Goal: Task Accomplishment & Management: Complete application form

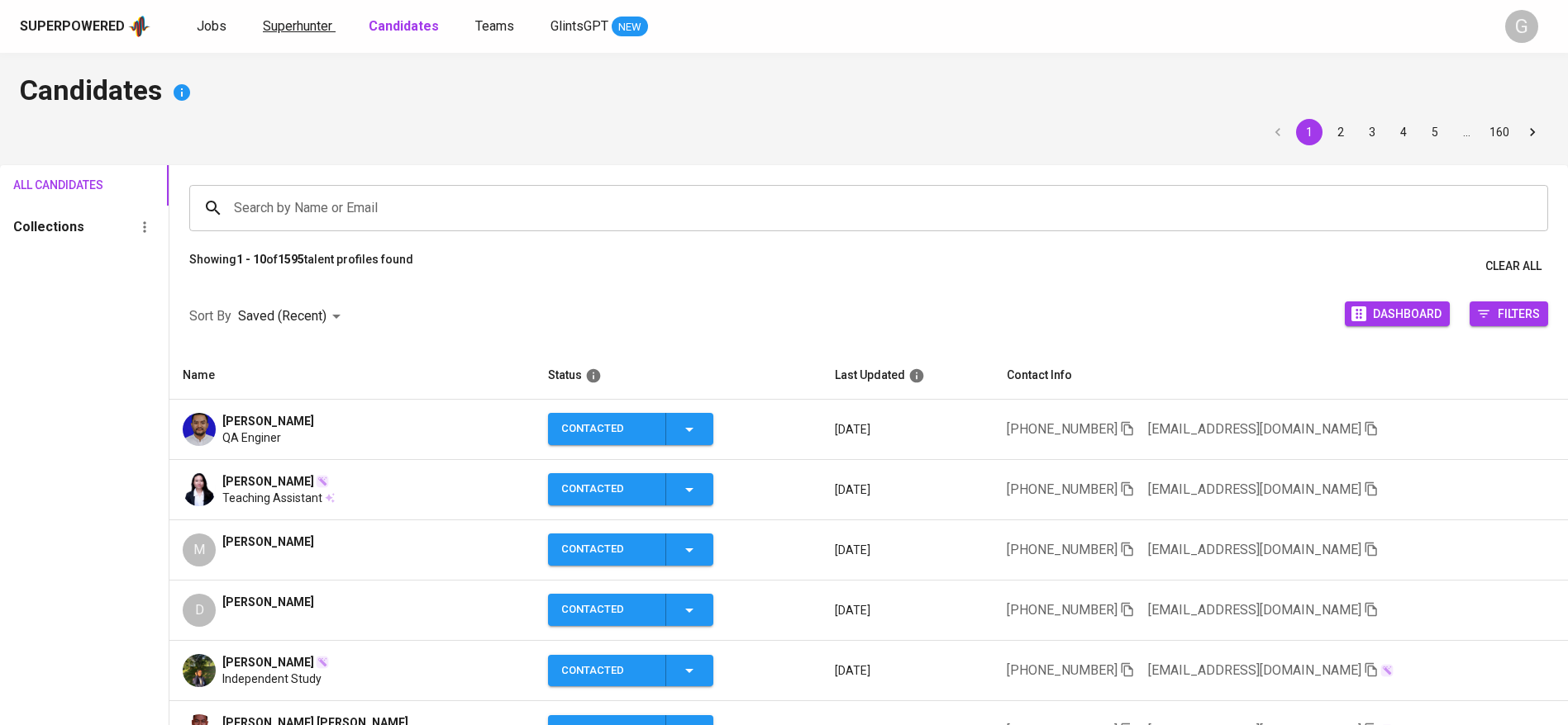
drag, startPoint x: 0, startPoint y: 0, endPoint x: 294, endPoint y: 30, distance: 295.5
click at [294, 30] on span "Superhunter" at bounding box center [297, 26] width 70 height 15
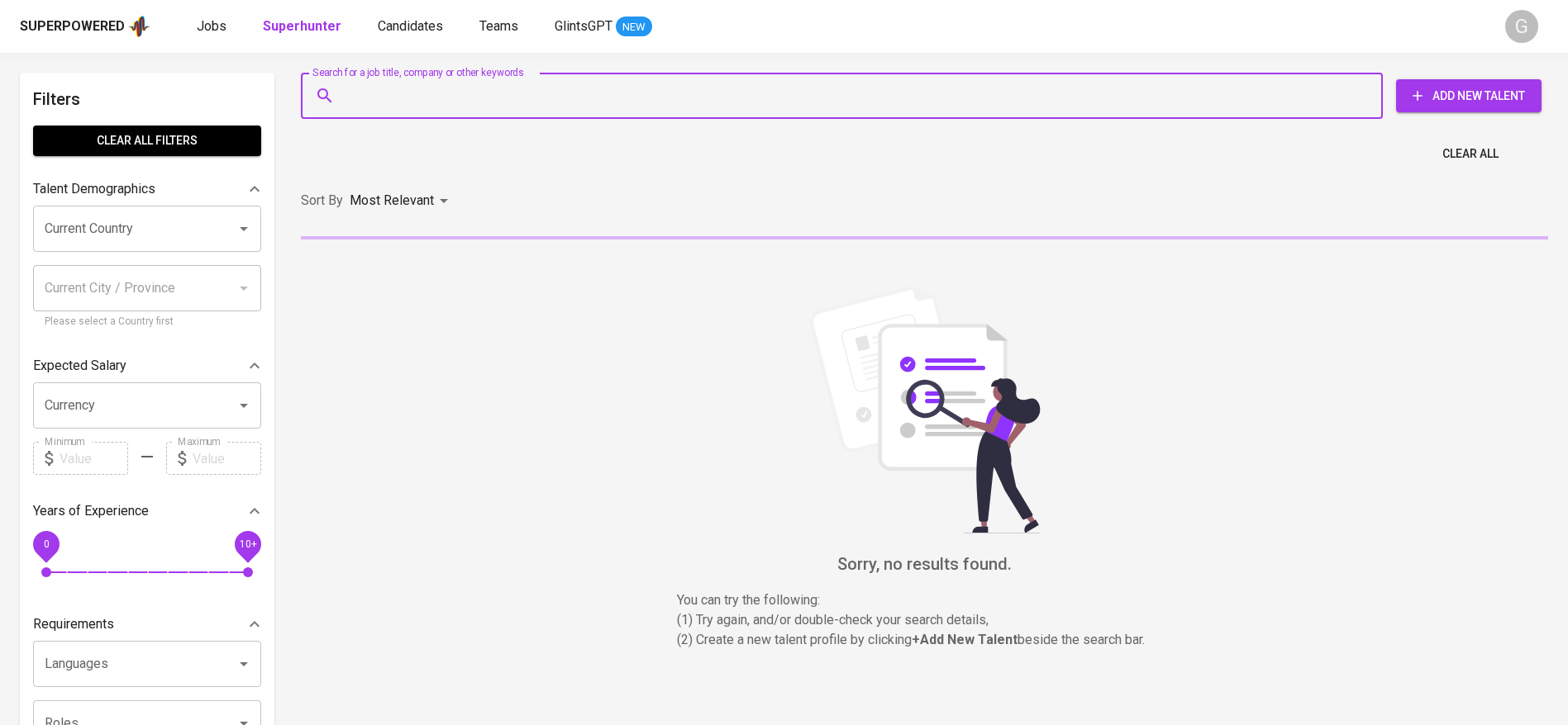
click at [432, 83] on input "Search for a job title, company or other keywords" at bounding box center [846, 96] width 1009 height 32
paste input "[EMAIL_ADDRESS][DOMAIN_NAME]"
type input "[EMAIL_ADDRESS][DOMAIN_NAME]"
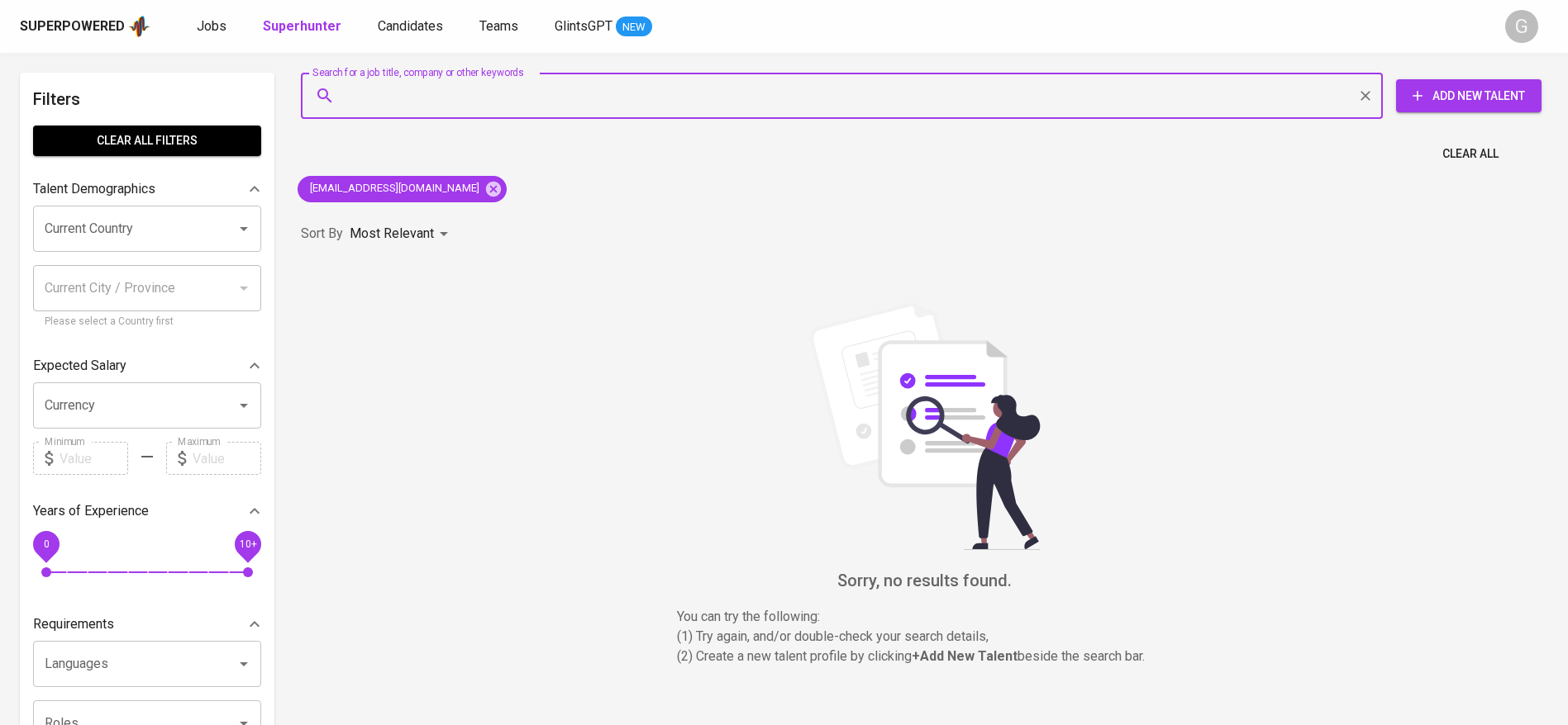
click at [1450, 89] on span "Add New Talent" at bounding box center [1469, 96] width 119 height 21
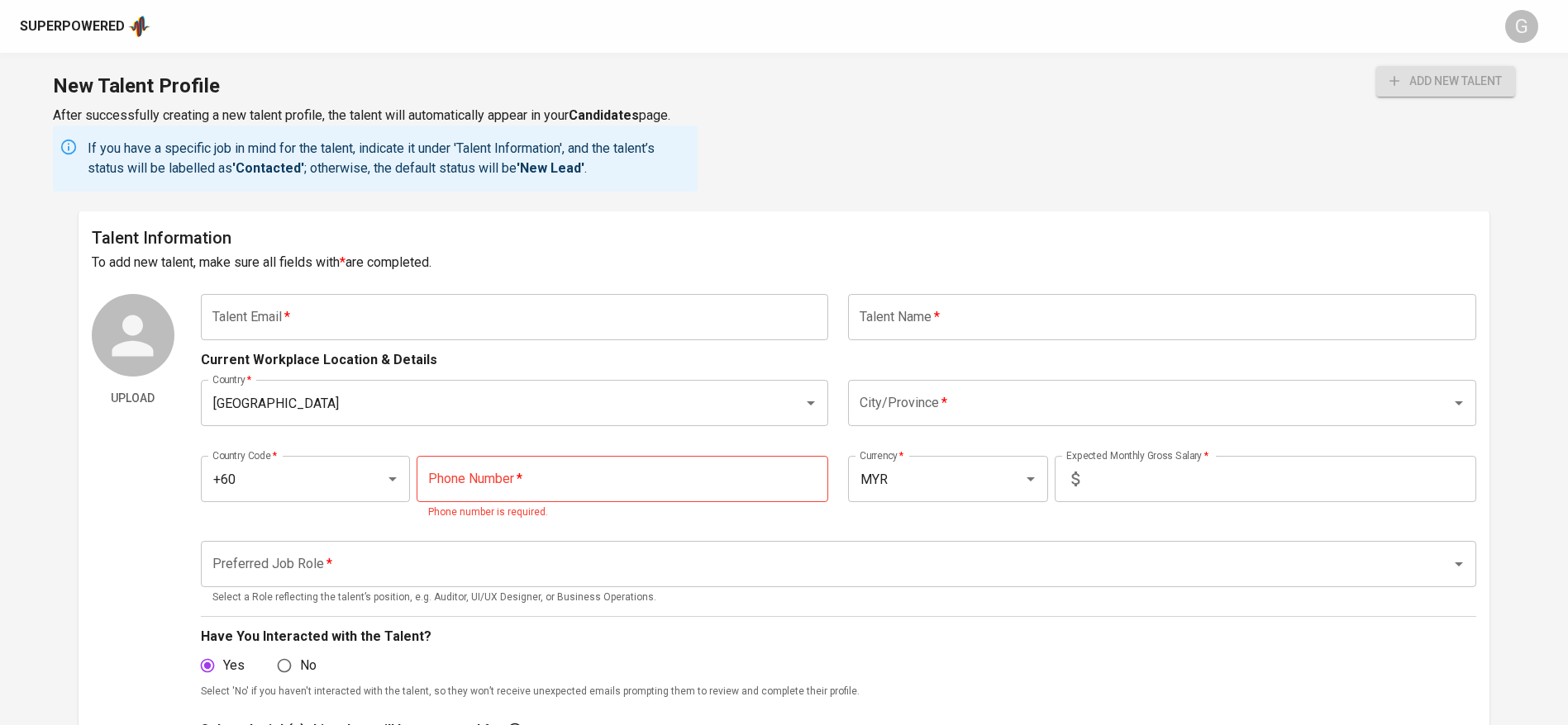
click at [603, 321] on input "text" at bounding box center [514, 317] width 628 height 46
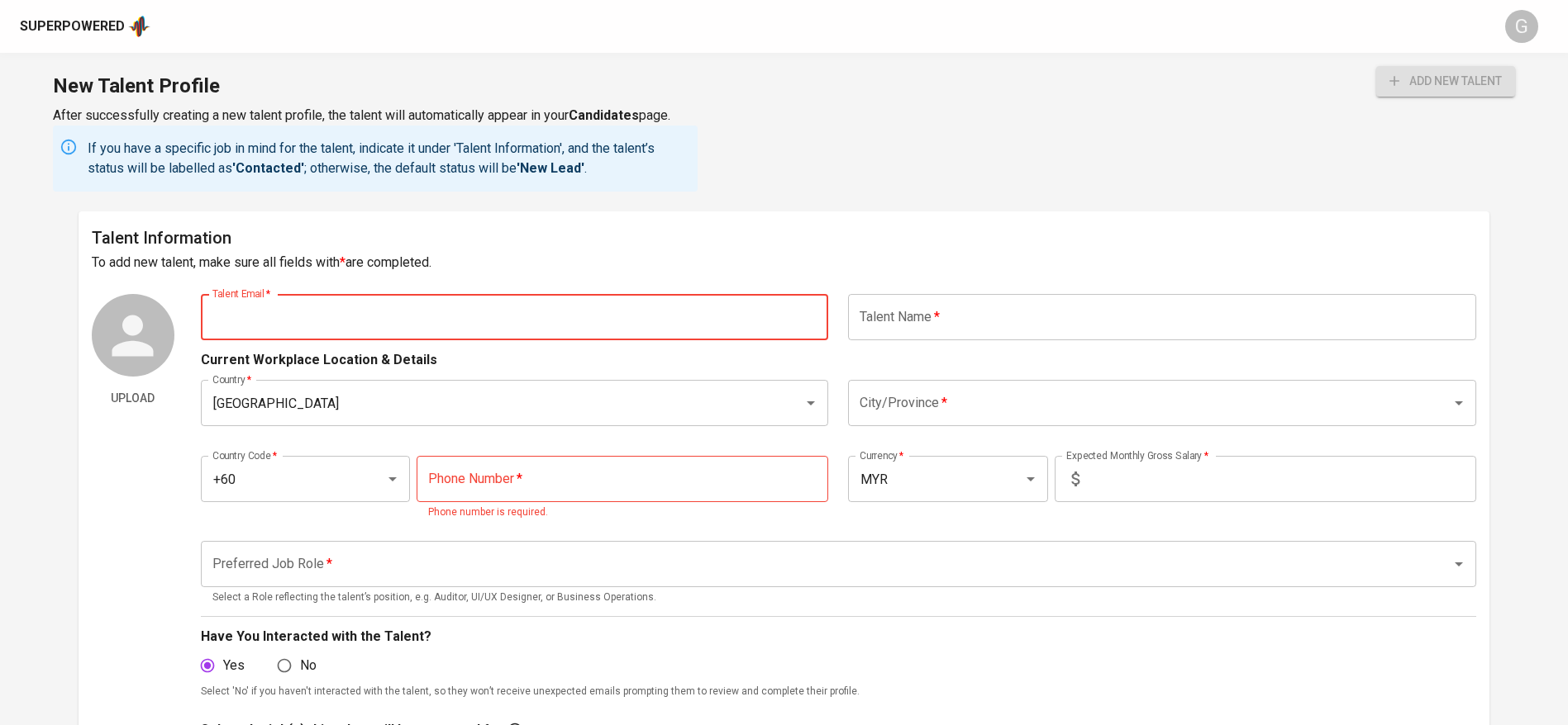
paste input "[EMAIL_ADDRESS][DOMAIN_NAME]"
type input "[EMAIL_ADDRESS][DOMAIN_NAME]"
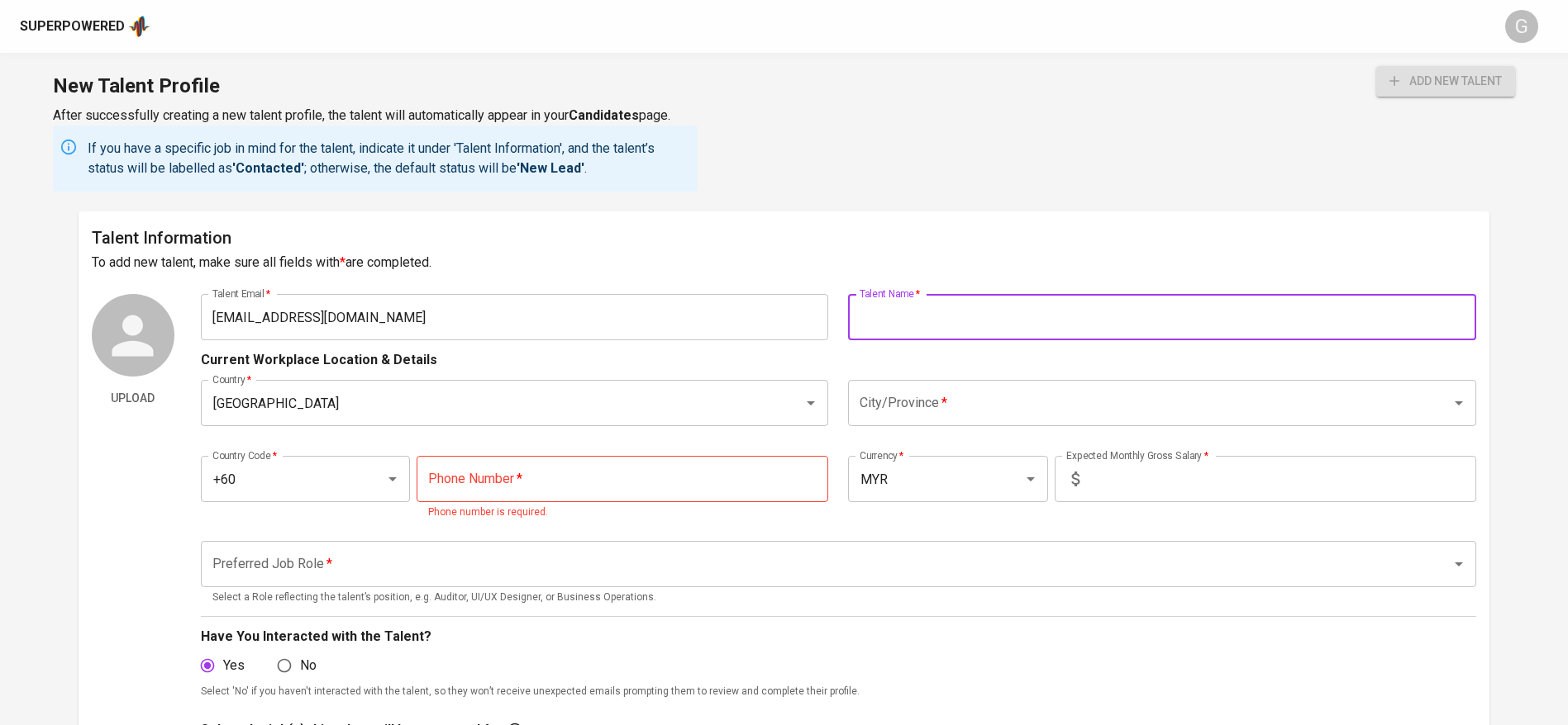
click at [999, 303] on input "text" at bounding box center [1161, 317] width 628 height 46
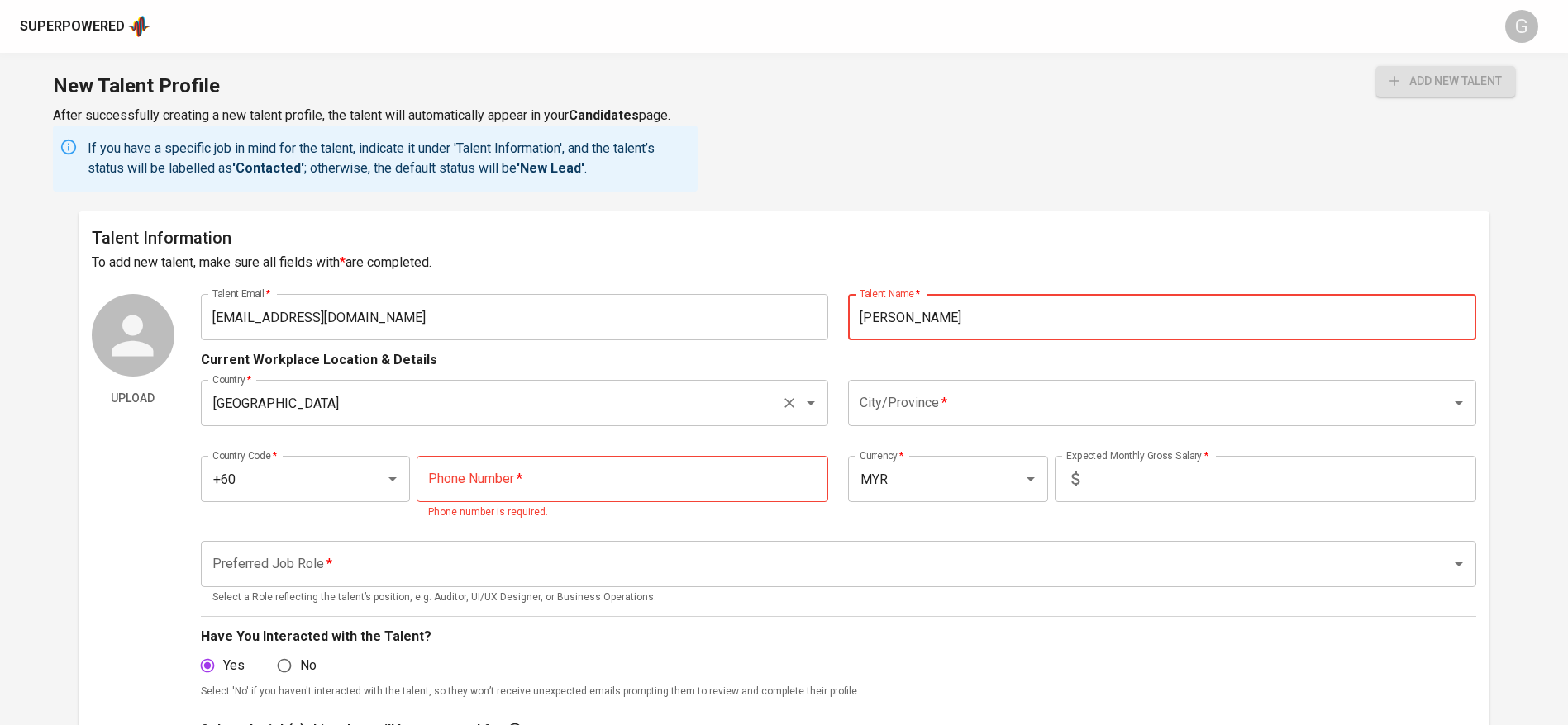
type input "[PERSON_NAME]"
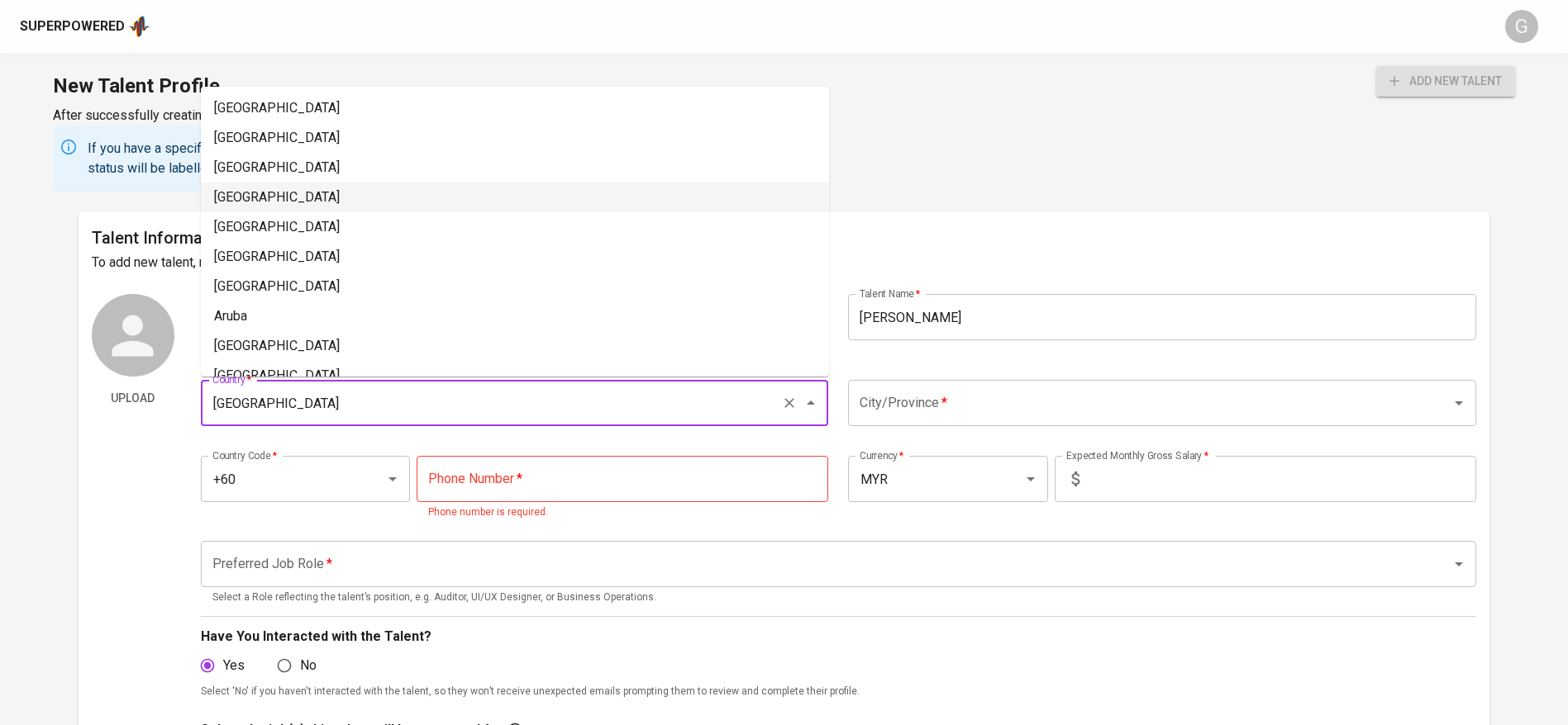
click at [615, 404] on input "[GEOGRAPHIC_DATA]" at bounding box center [491, 403] width 567 height 32
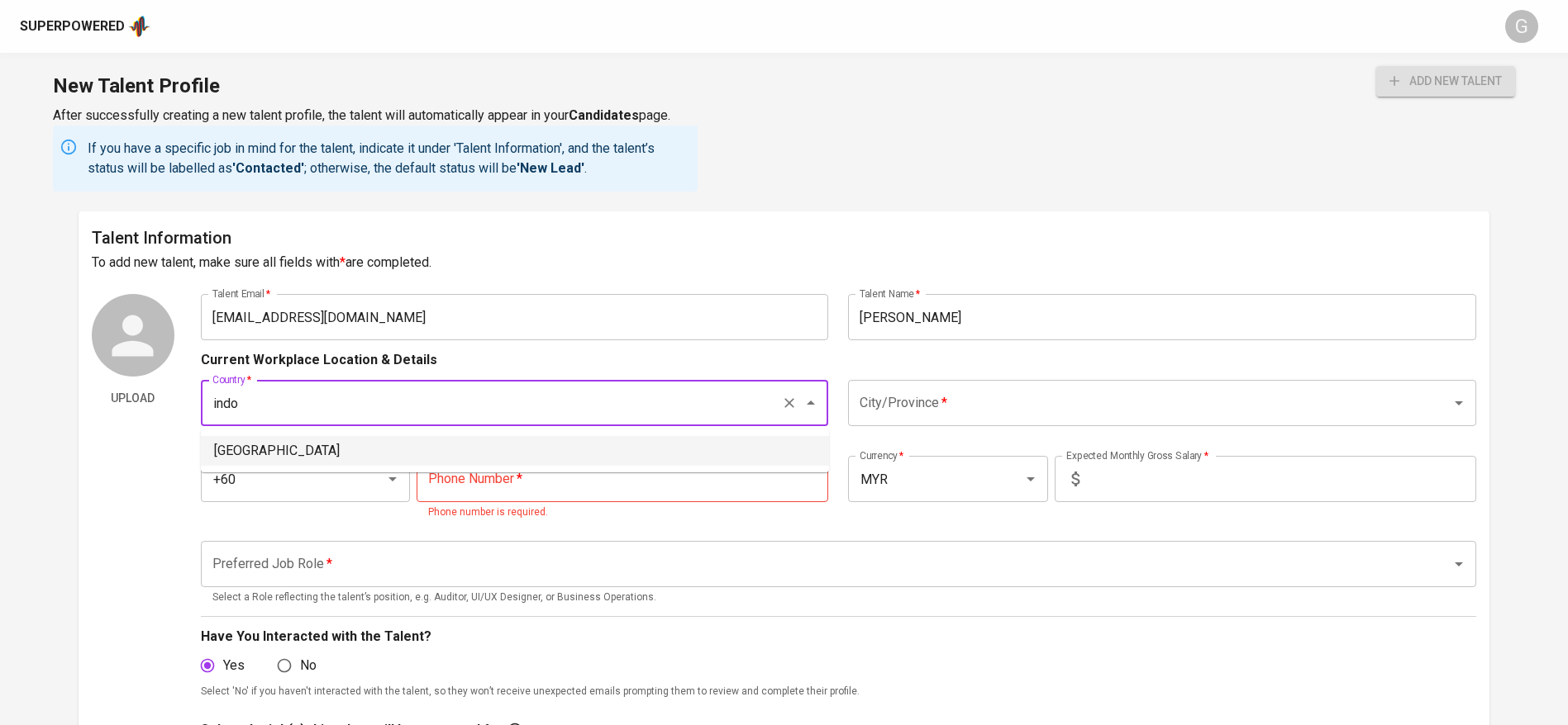
click at [611, 437] on li "[GEOGRAPHIC_DATA]" at bounding box center [514, 451] width 628 height 30
type input "[GEOGRAPHIC_DATA]"
click at [292, 479] on input "+60" at bounding box center [282, 479] width 148 height 32
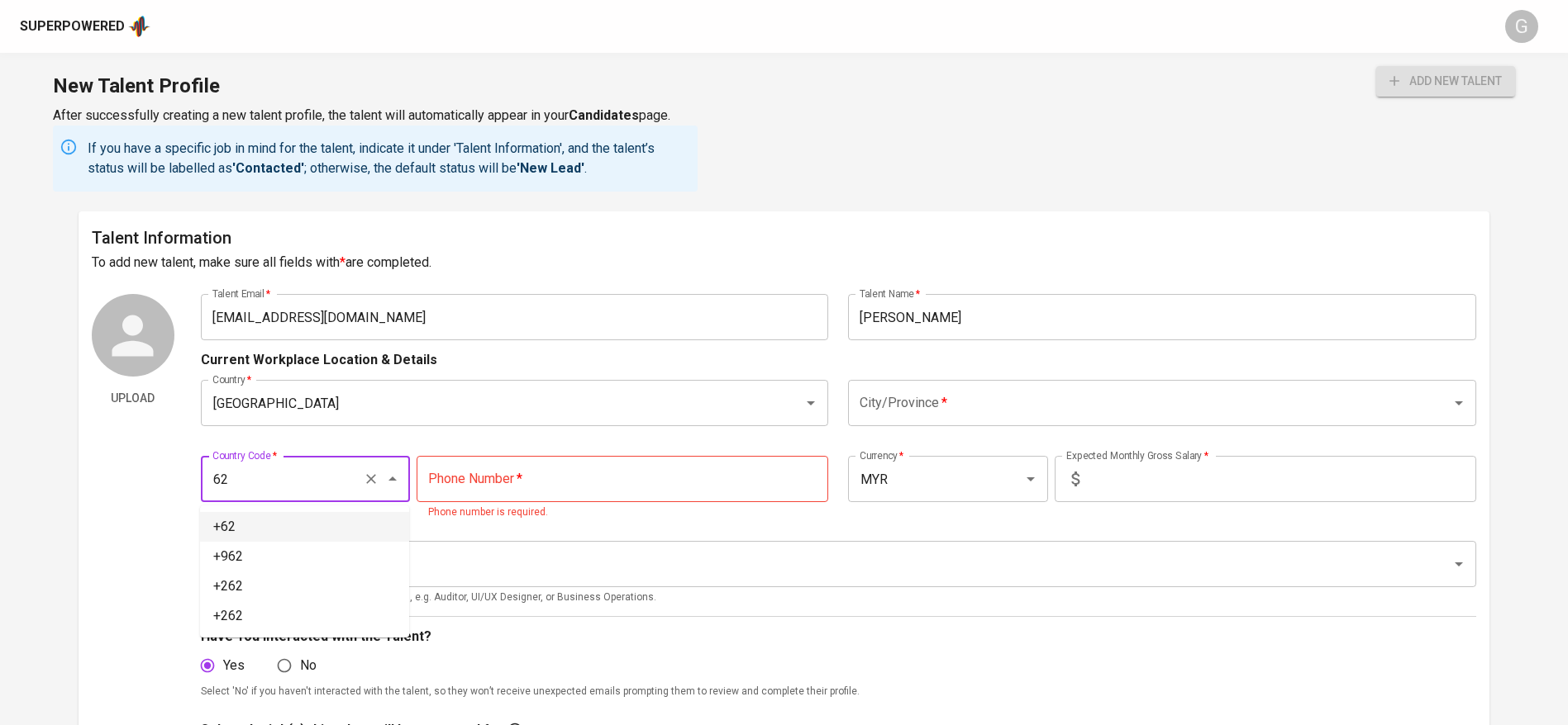
click at [235, 517] on li "+62" at bounding box center [304, 526] width 209 height 30
type input "+62"
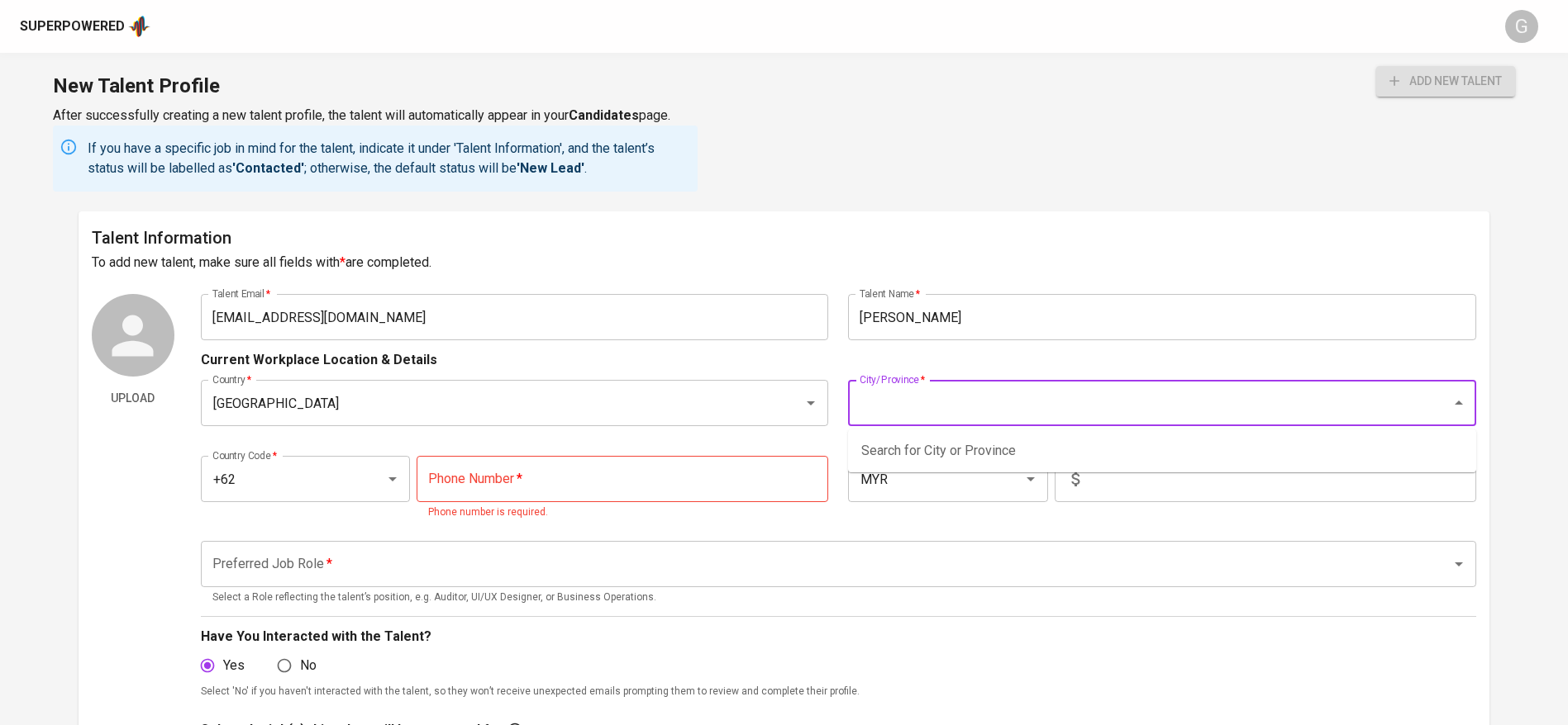
click at [982, 407] on input "City/Province   *" at bounding box center [1138, 403] width 567 height 32
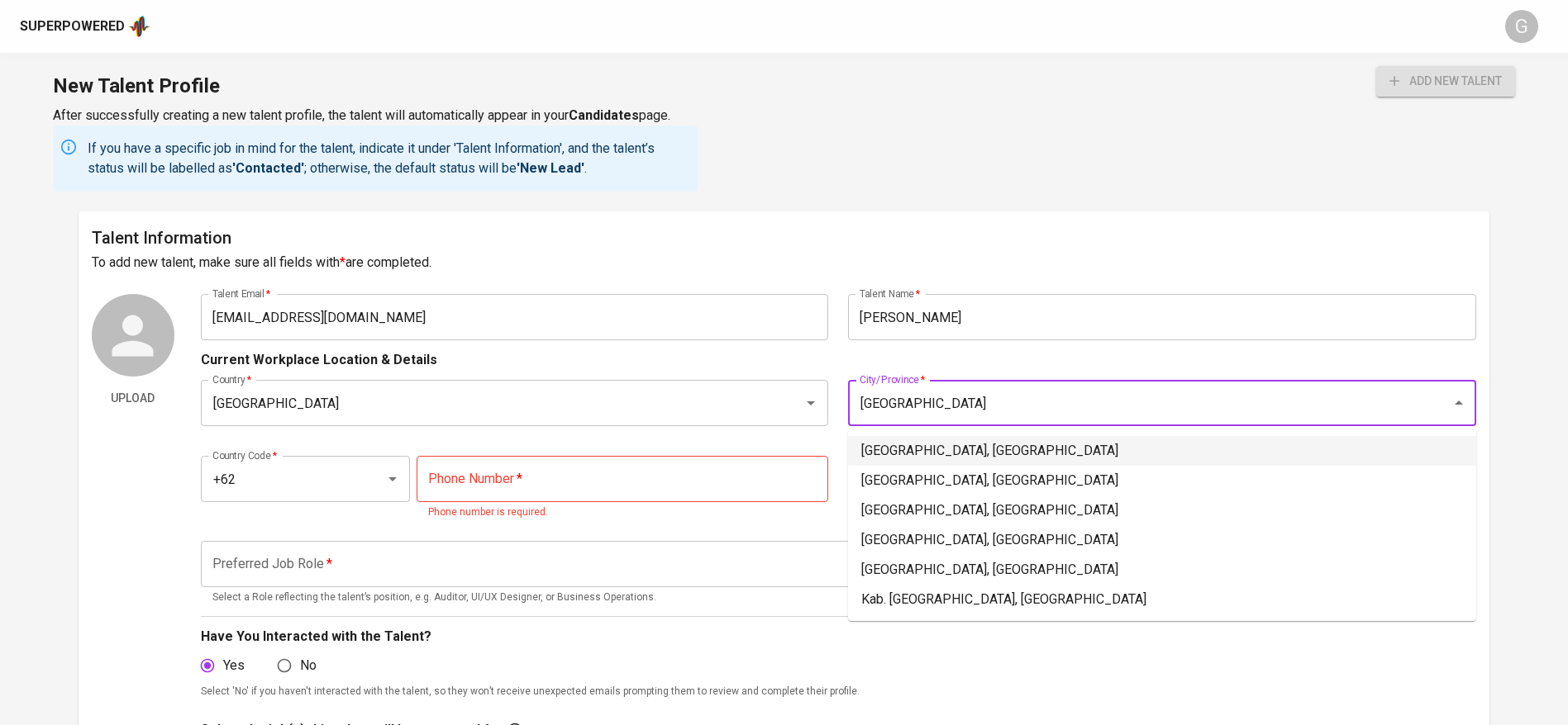
click at [1002, 441] on li "[GEOGRAPHIC_DATA], [GEOGRAPHIC_DATA]" at bounding box center [1161, 451] width 628 height 30
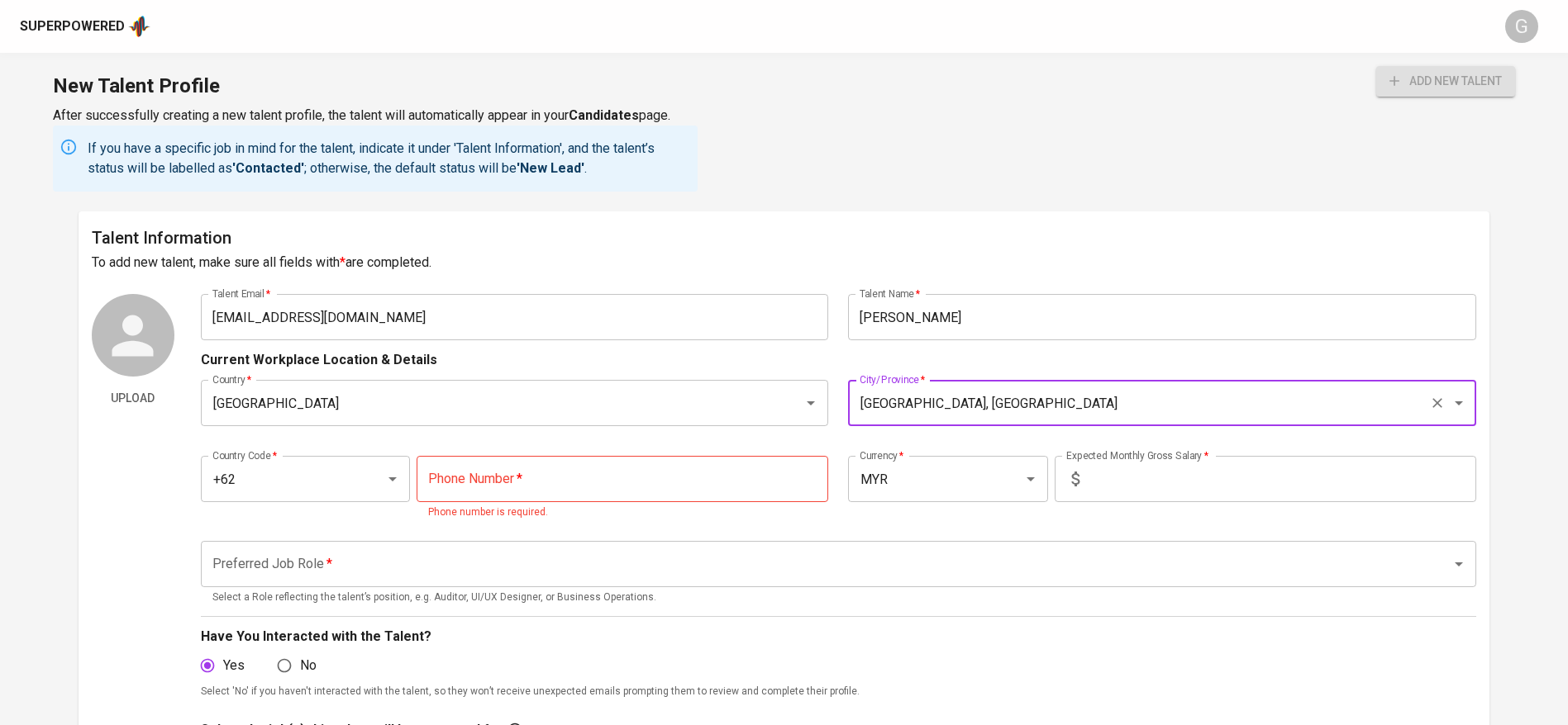
type input "[GEOGRAPHIC_DATA], [GEOGRAPHIC_DATA]"
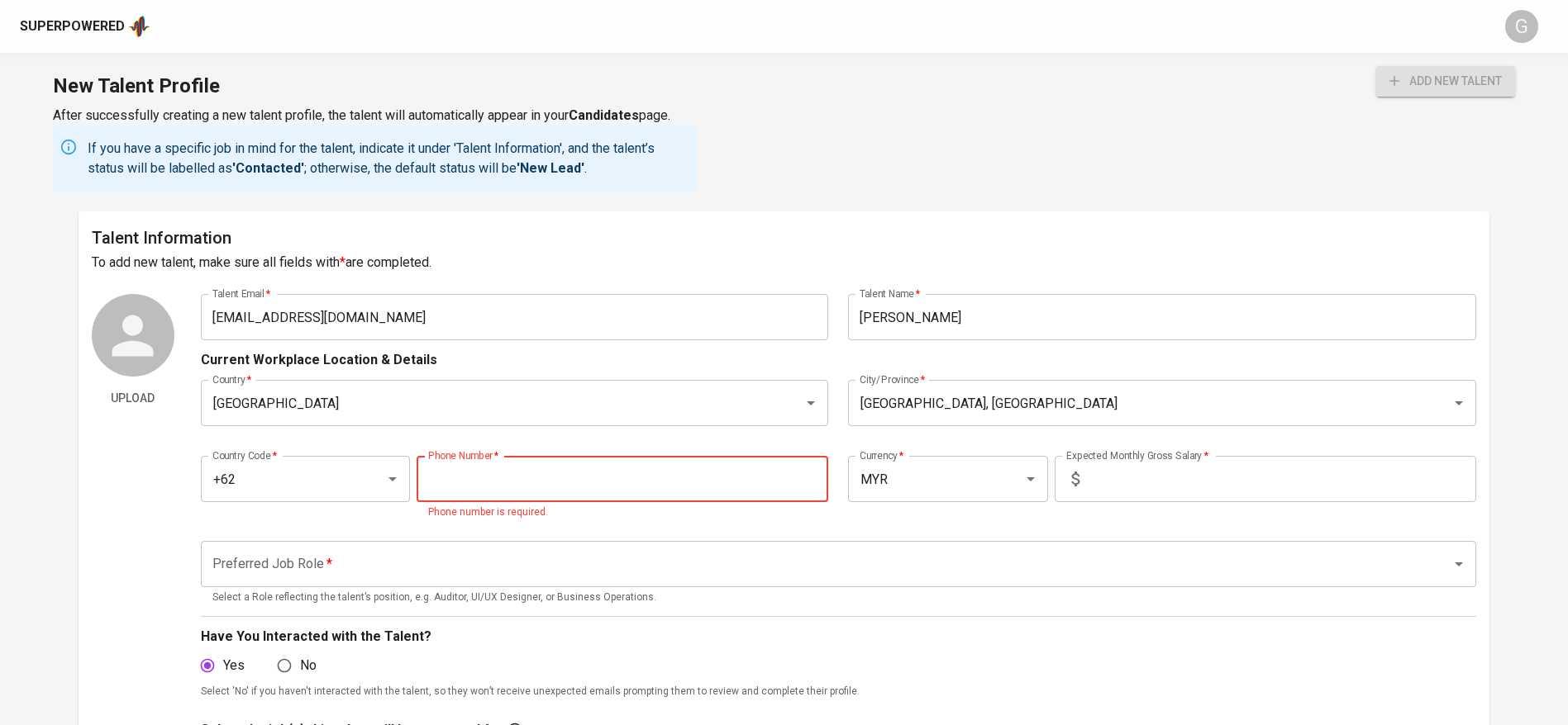
click at [639, 495] on input "tel" at bounding box center [622, 479] width 412 height 46
paste input "[PHONE_NUMBER]"
type input "[PHONE_NUMBER]"
click at [1196, 484] on input "text" at bounding box center [1281, 479] width 390 height 46
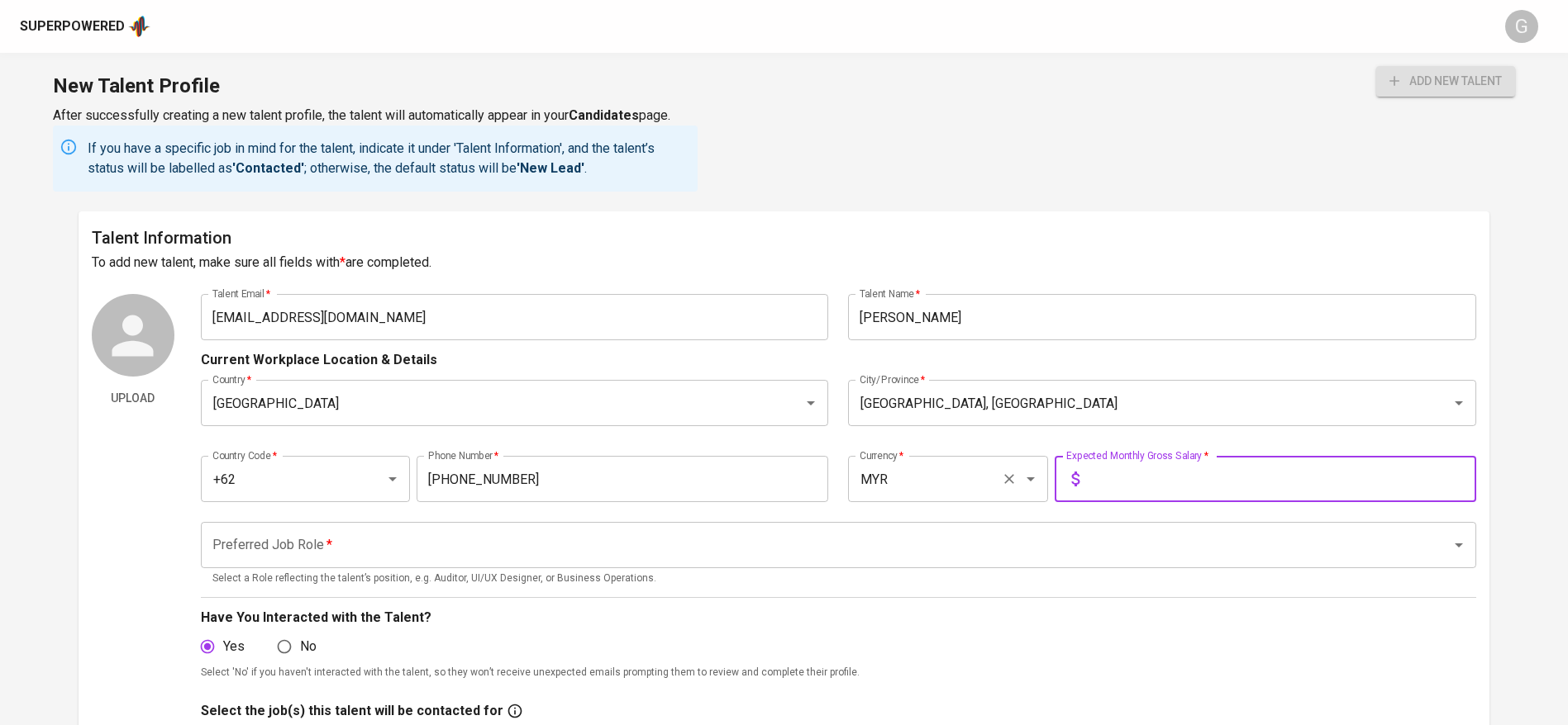
click at [948, 480] on input "MYR" at bounding box center [924, 479] width 138 height 32
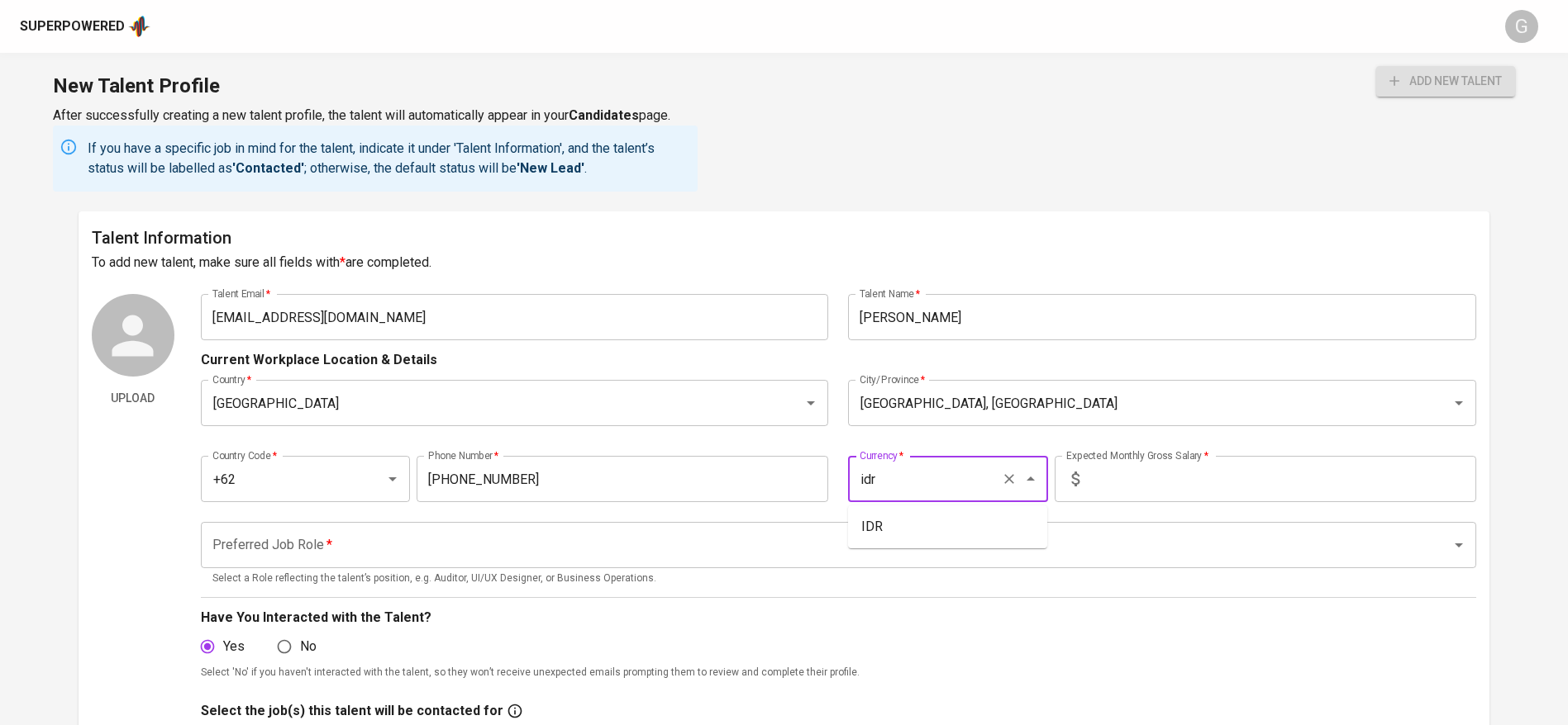
click at [956, 509] on ul "IDR" at bounding box center [947, 526] width 199 height 43
click at [965, 522] on li "IDR" at bounding box center [947, 526] width 199 height 30
type input "IDR"
click at [1191, 450] on div "Country Code   * +62 Country Code * Phone Number   * [PHONE_NUMBER] Phone Numbe…" at bounding box center [838, 475] width 1276 height 76
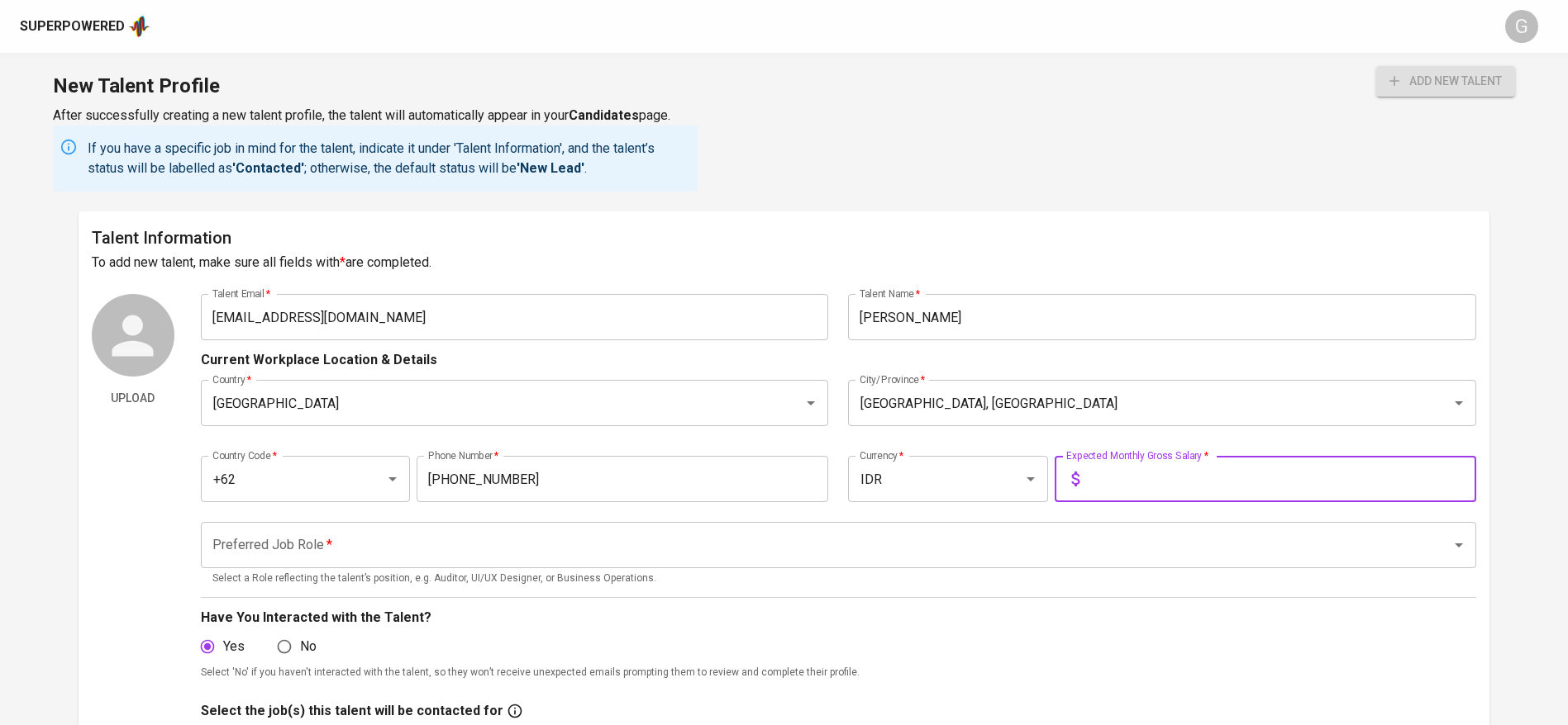
click at [1188, 480] on input "text" at bounding box center [1281, 479] width 390 height 46
type input "1"
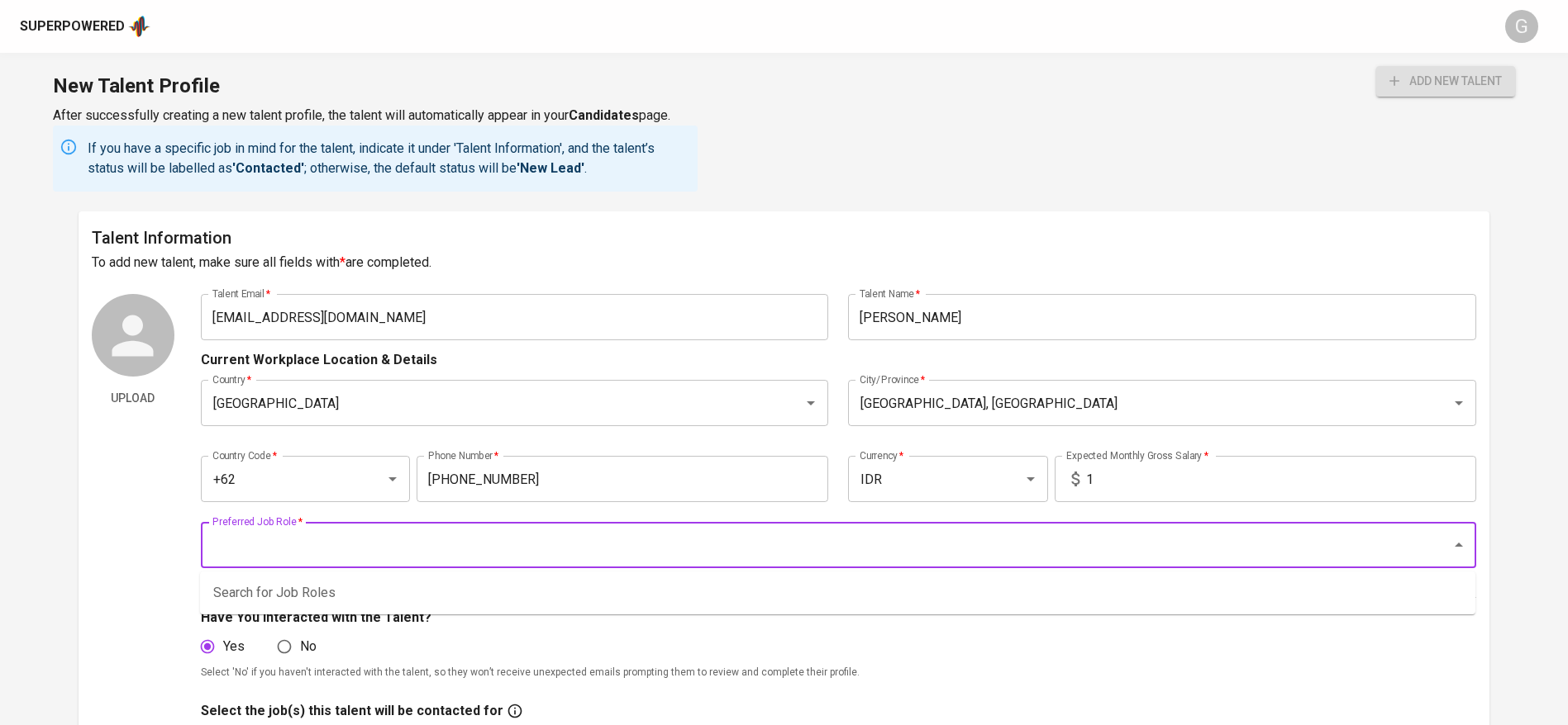
click at [565, 533] on input "Preferred Job Role   *" at bounding box center [815, 544] width 1214 height 32
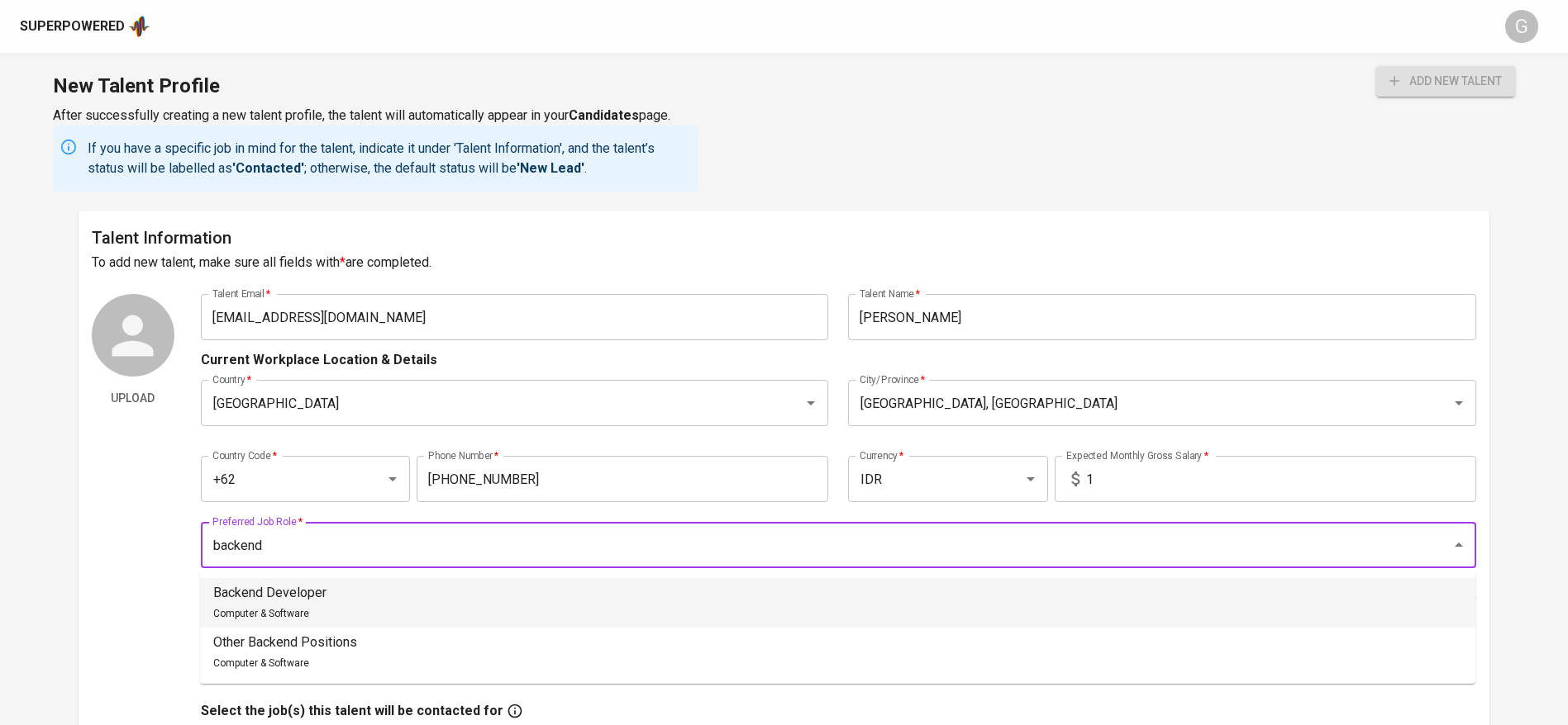
click at [529, 591] on li "Backend Developer Computer & Software" at bounding box center [837, 603] width 1276 height 50
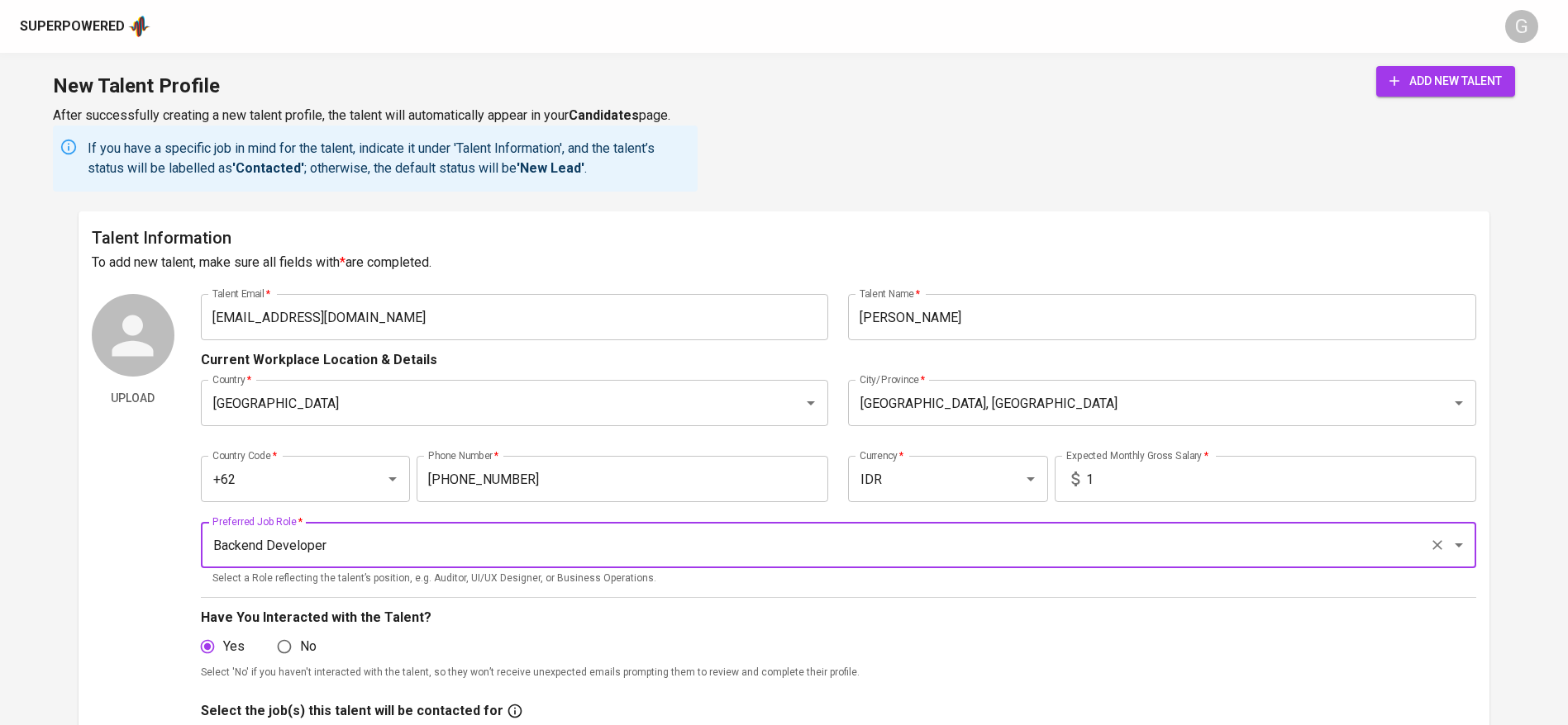
type input "Backend Developer"
click at [1419, 74] on span "add new talent" at bounding box center [1446, 81] width 113 height 21
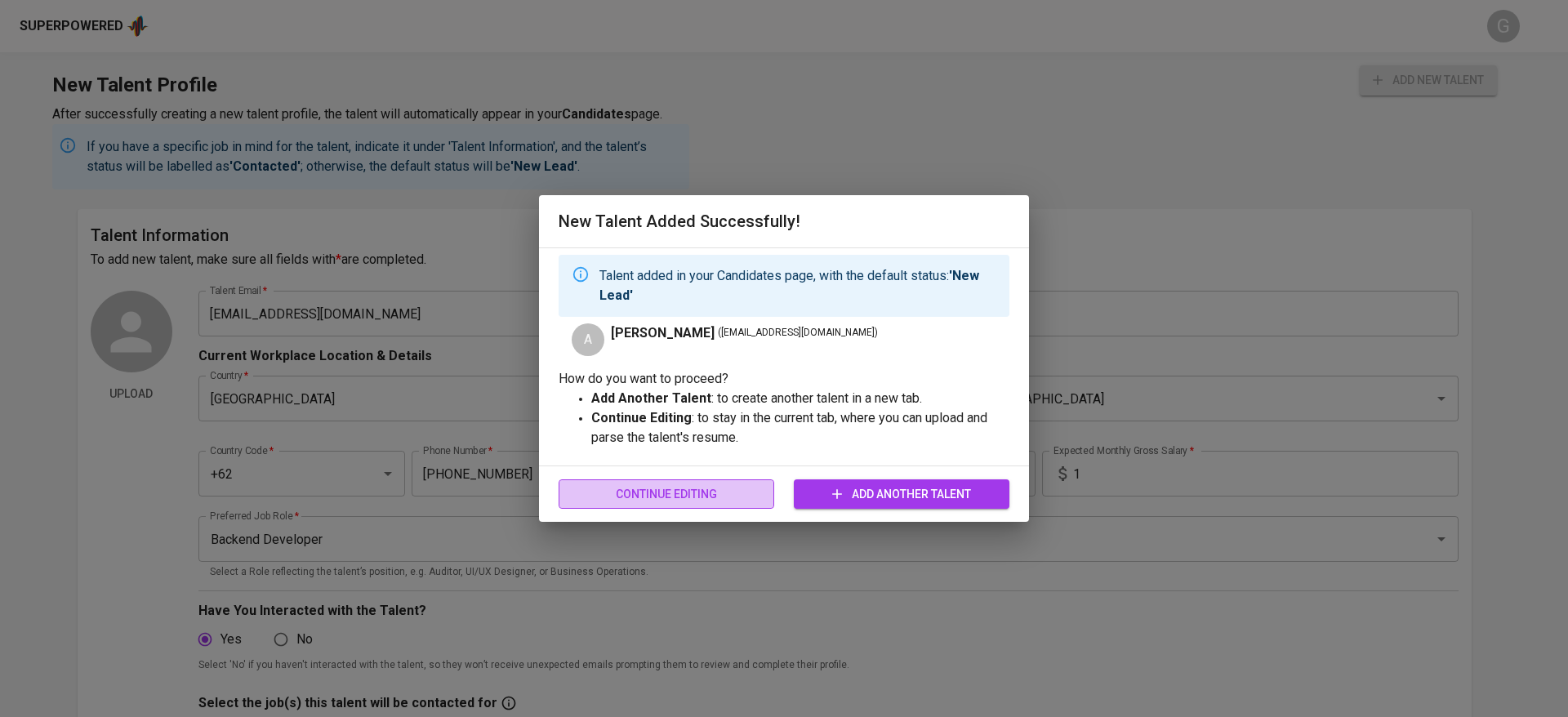
click at [686, 486] on span "Continue Editing" at bounding box center [666, 495] width 190 height 21
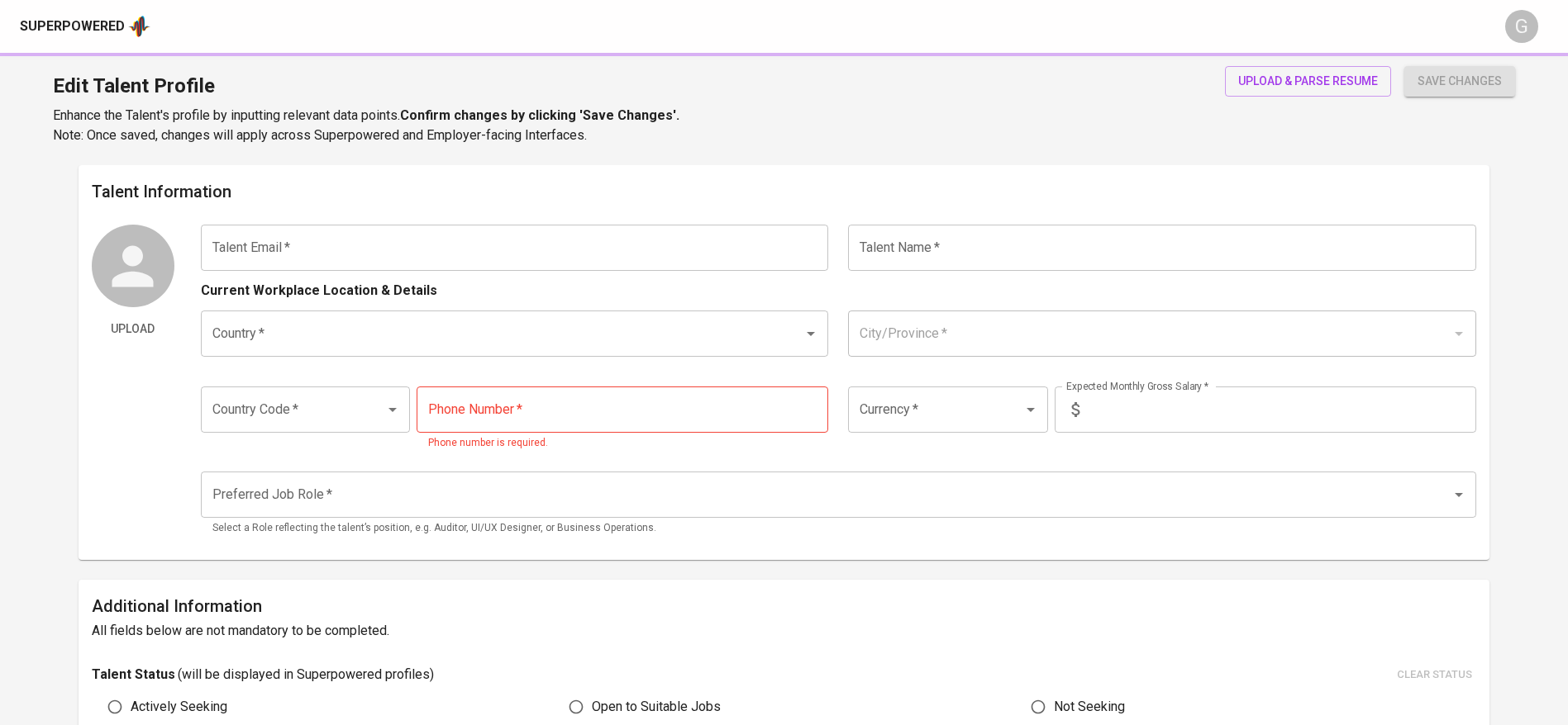
type input "[EMAIL_ADDRESS][DOMAIN_NAME]"
type input "[PERSON_NAME]"
type input "[GEOGRAPHIC_DATA]"
type input "[GEOGRAPHIC_DATA], [GEOGRAPHIC_DATA]"
type input "+62"
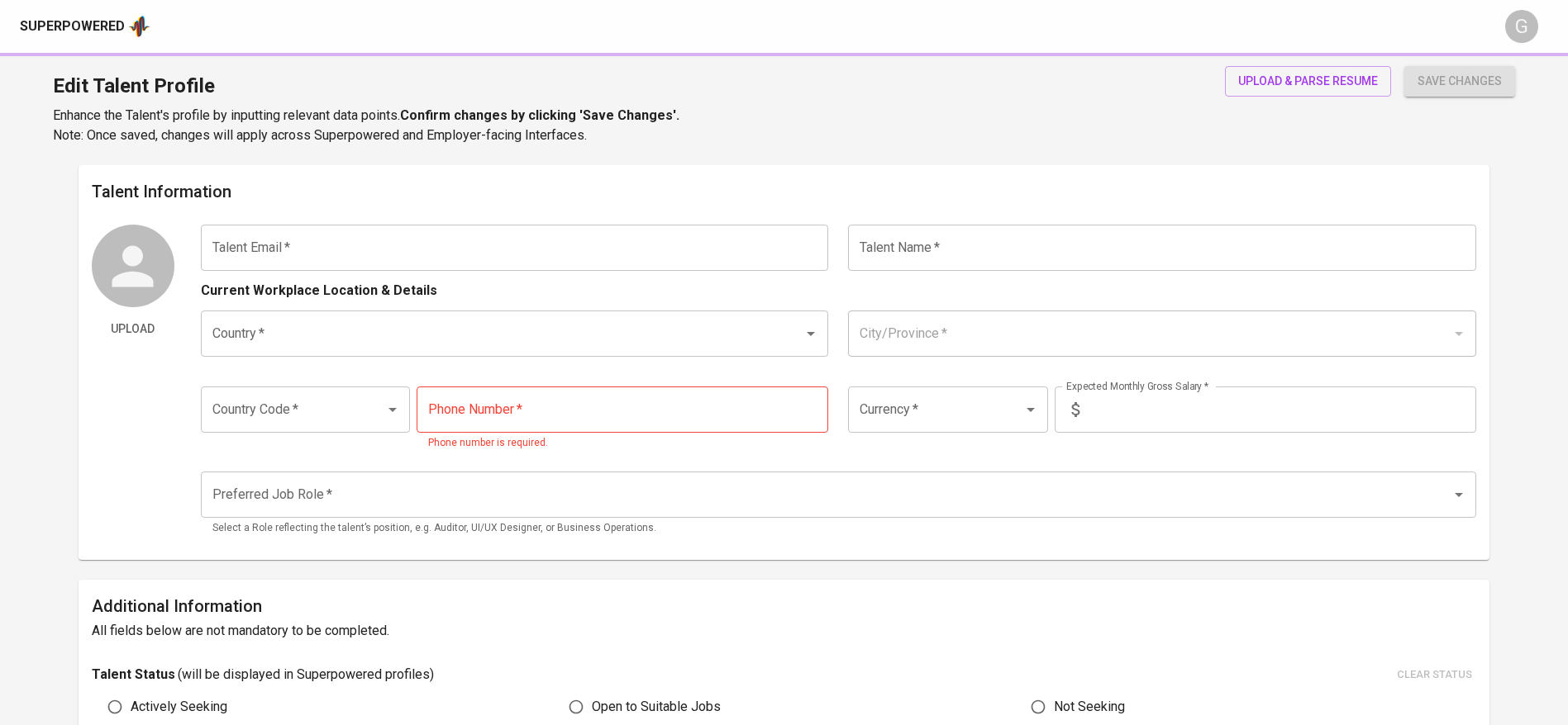
type input "[PHONE_NUMBER]"
type input "IDR"
type input "Backend Developer"
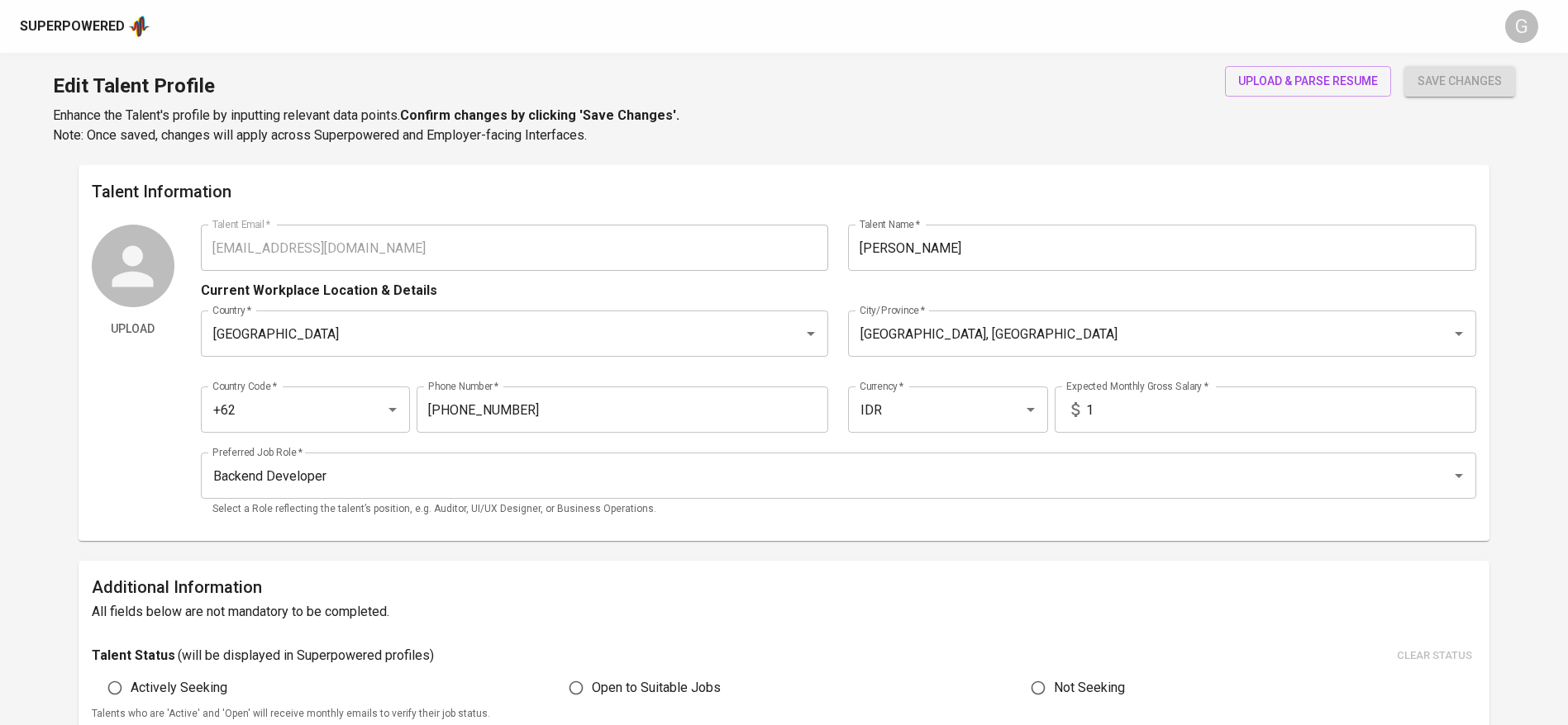
click at [79, 36] on div "Superpowered" at bounding box center [85, 27] width 131 height 25
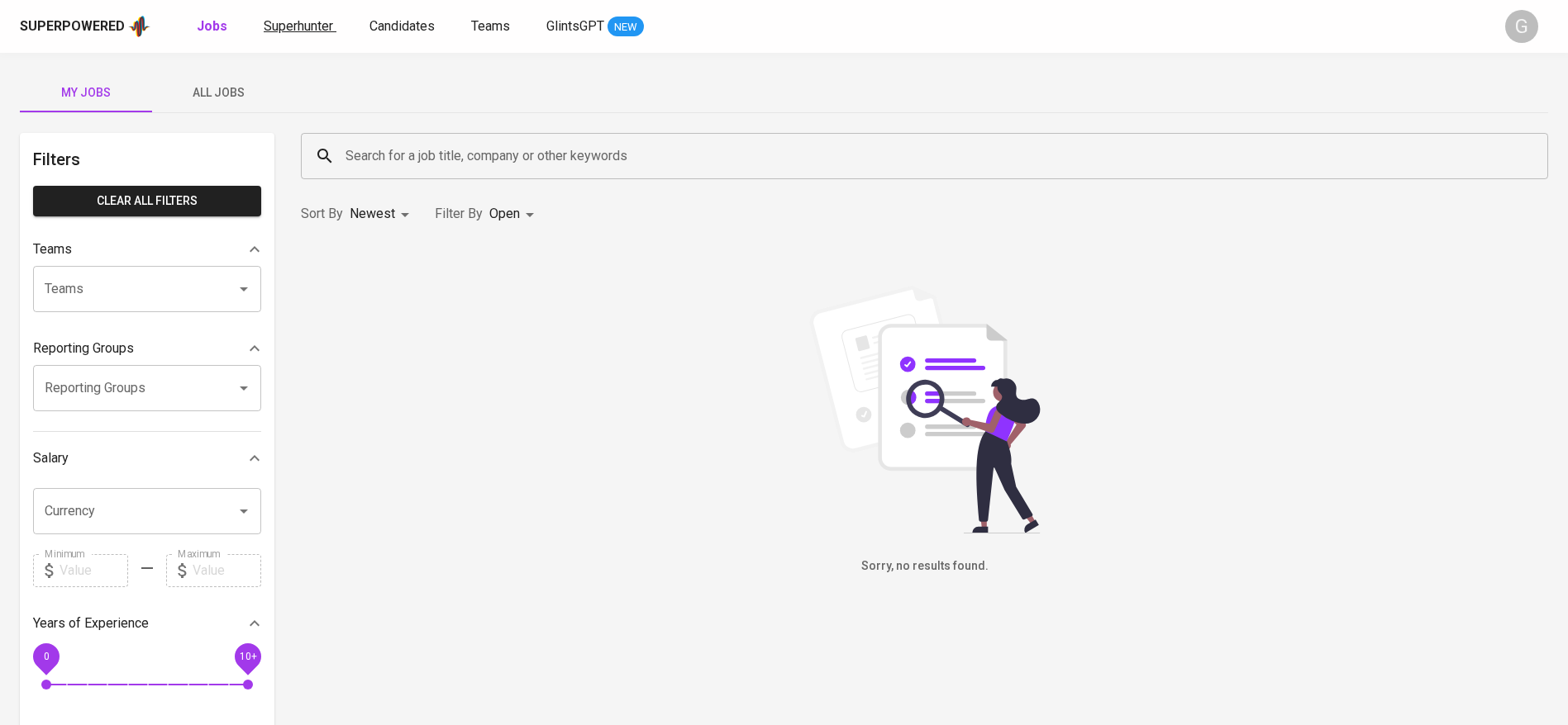
click at [315, 23] on span "Superhunter" at bounding box center [298, 26] width 70 height 15
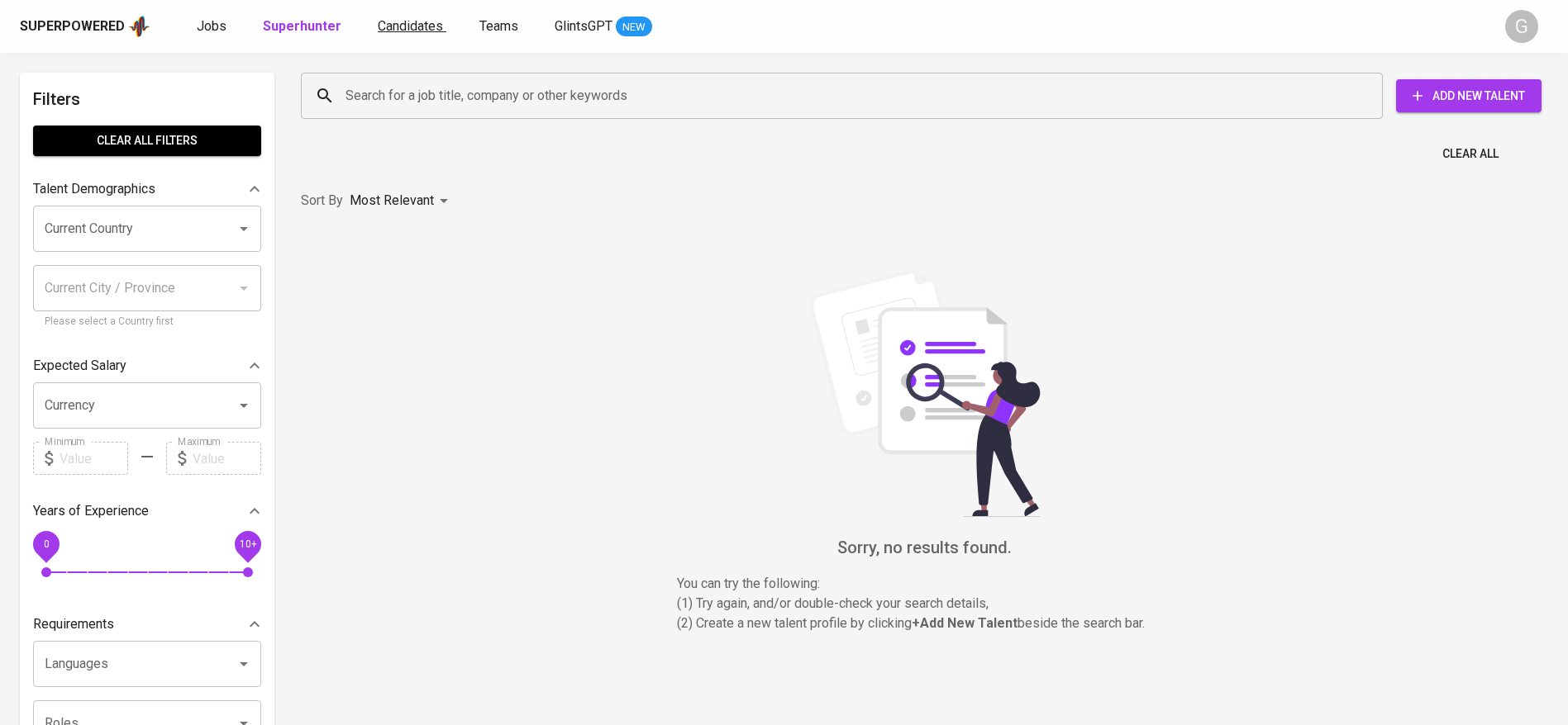
click at [386, 16] on link "Candidates" at bounding box center [412, 27] width 69 height 21
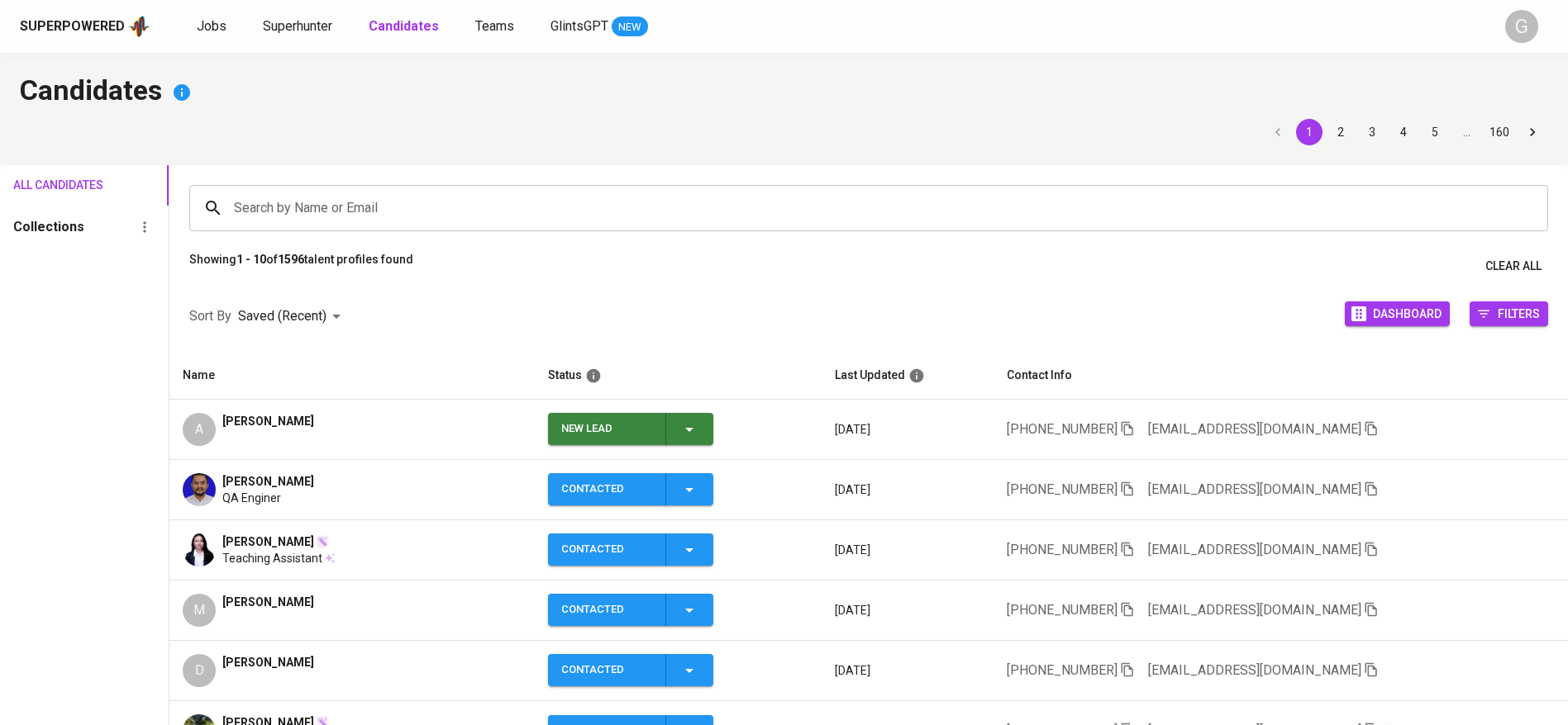
click at [679, 431] on icon "button" at bounding box center [689, 429] width 20 height 20
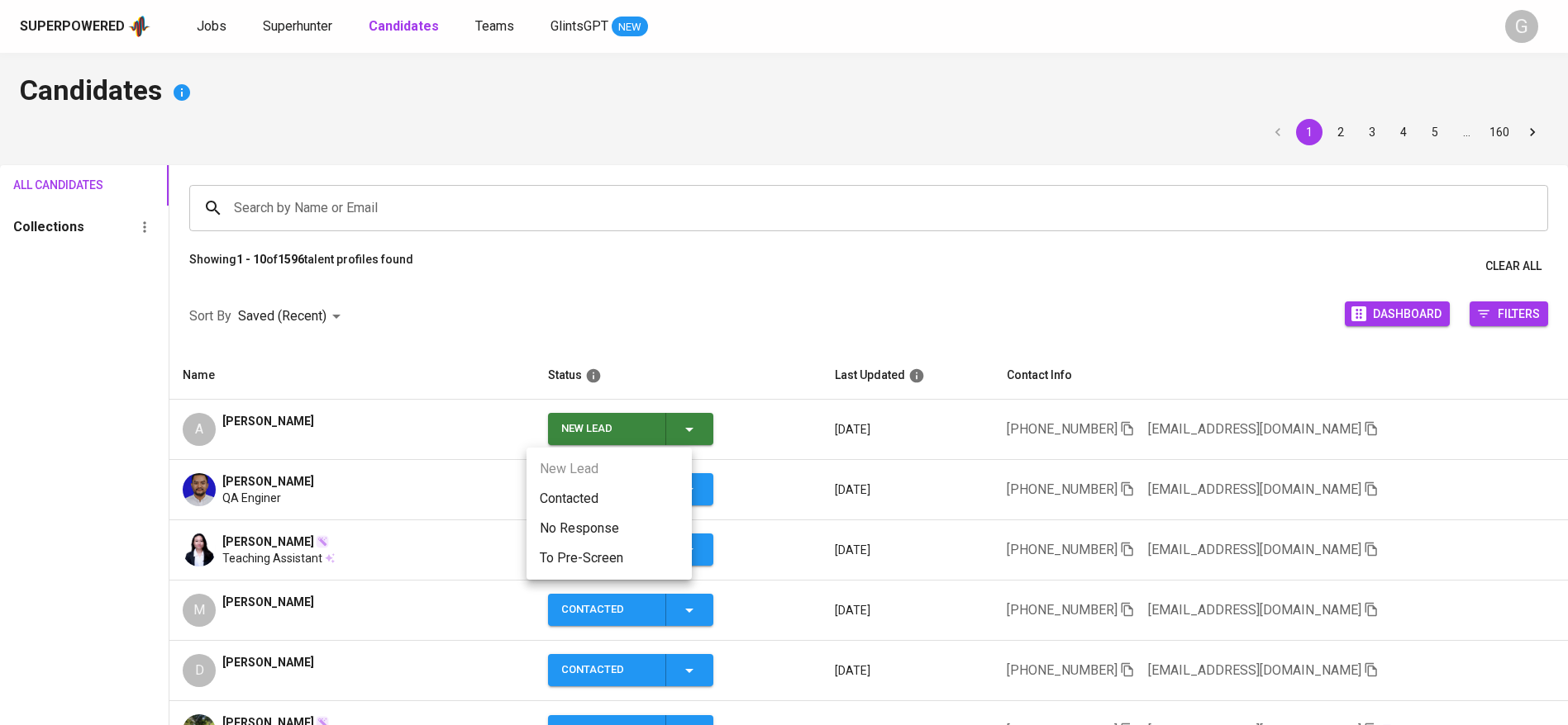
click at [641, 503] on li "Contacted" at bounding box center [609, 499] width 165 height 30
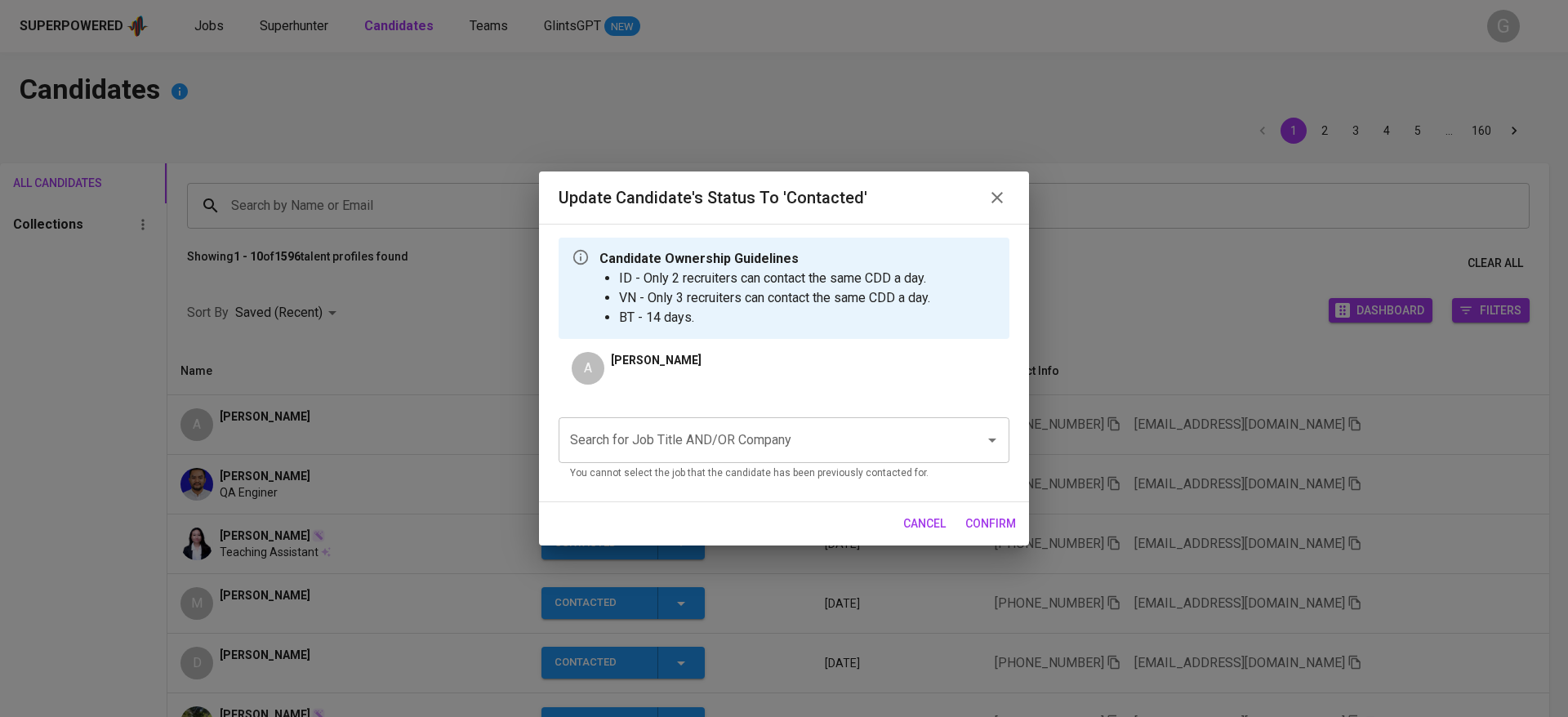
click at [730, 448] on input "Search for Job Title AND/OR Company" at bounding box center [760, 440] width 390 height 31
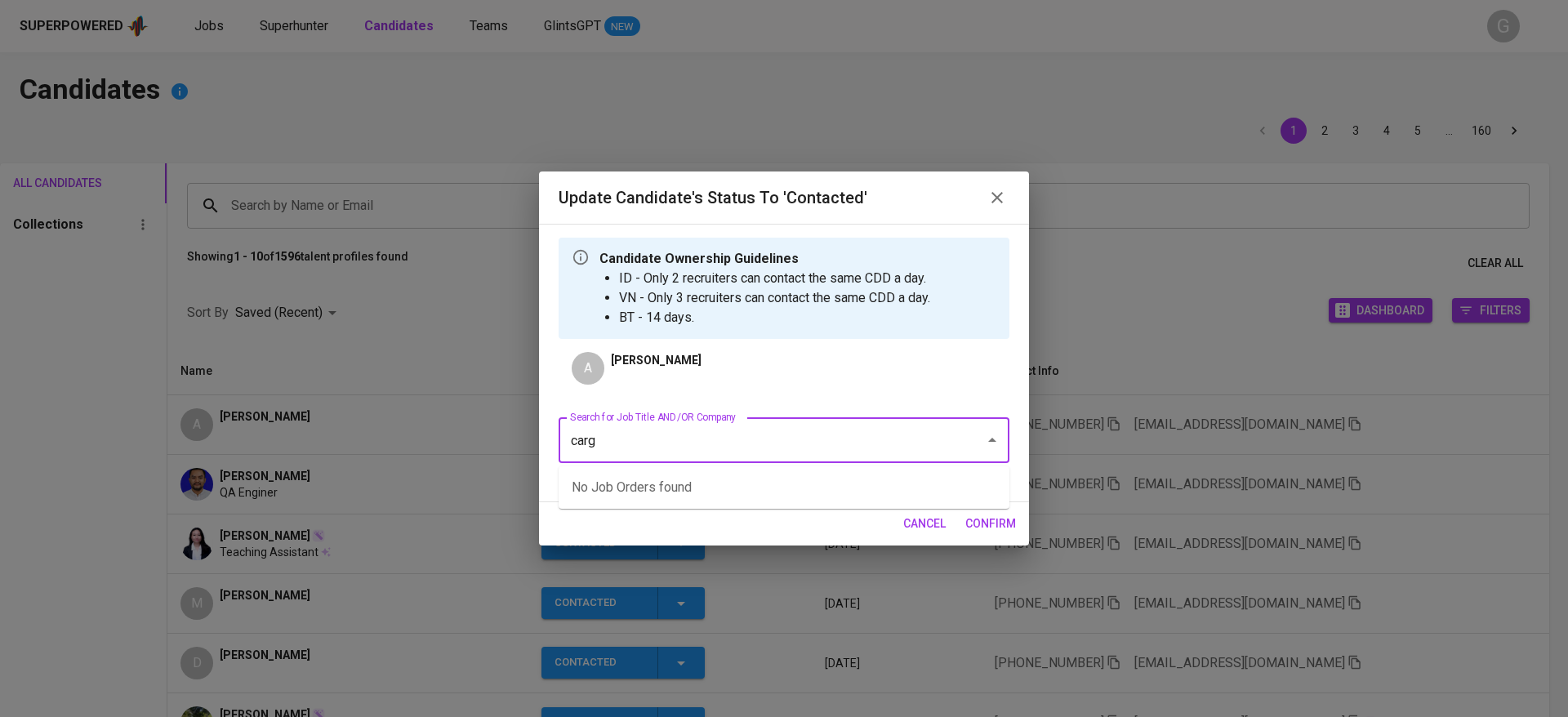
type input "cargo"
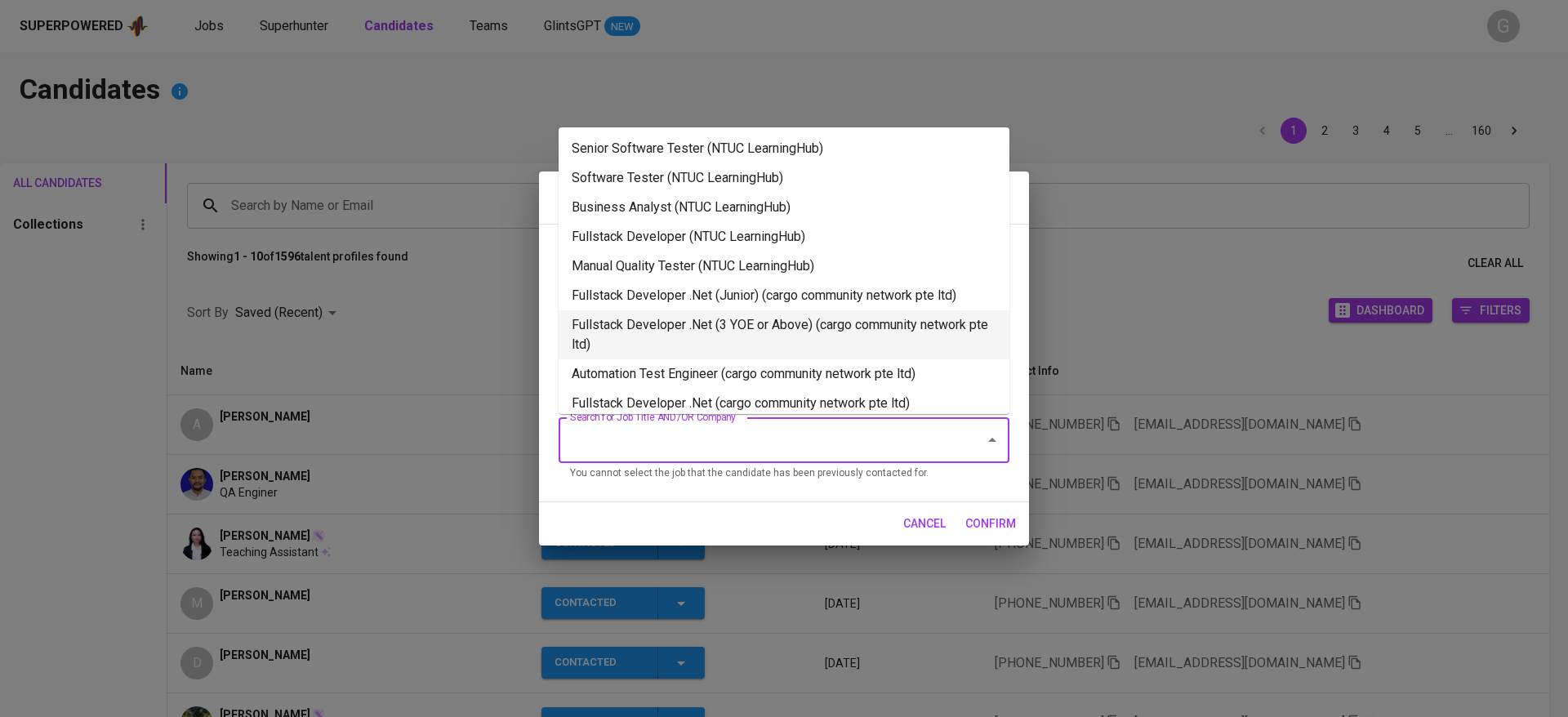
click at [805, 330] on li "Fullstack Developer .Net (3 YOE or Above) (cargo community network pte ltd)" at bounding box center [784, 335] width 450 height 49
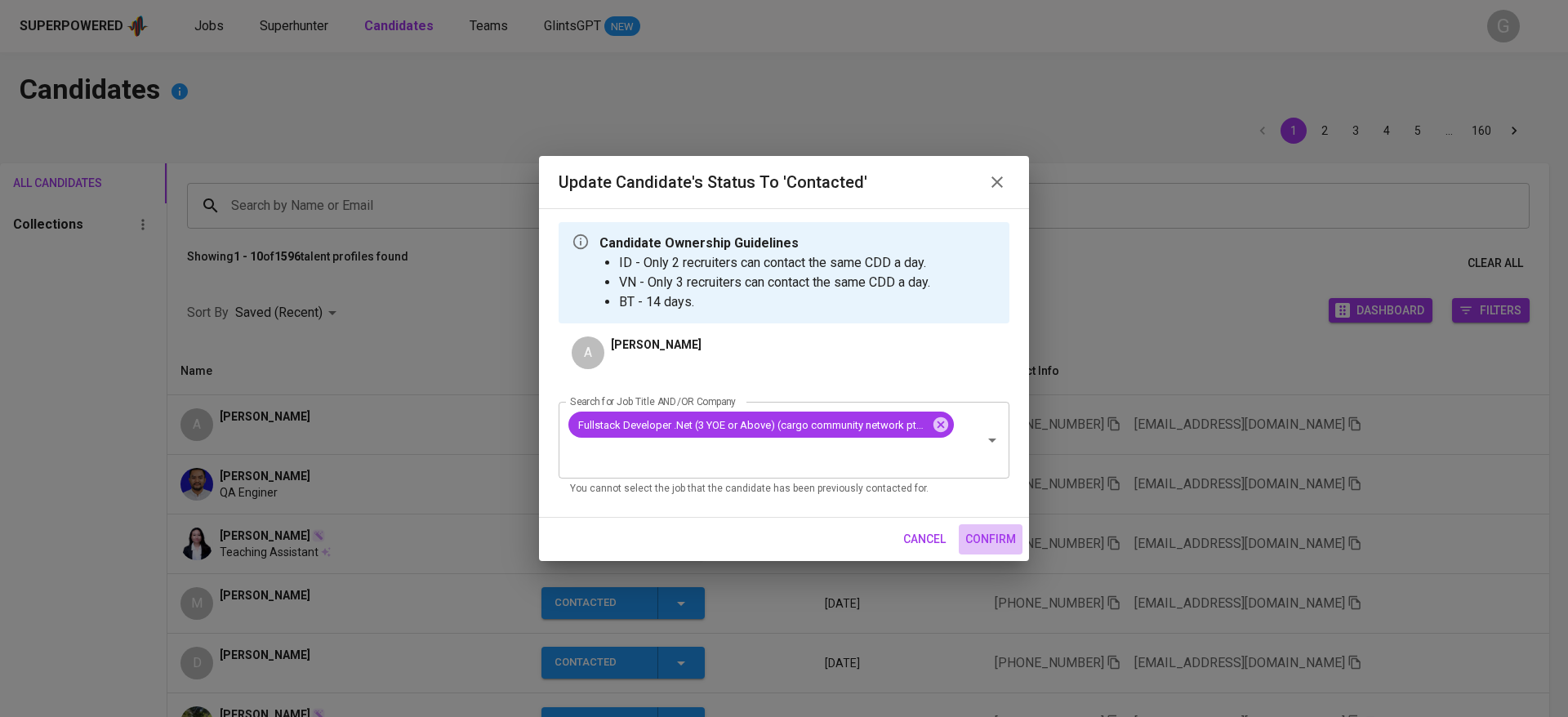
click at [993, 534] on span "confirm" at bounding box center [990, 539] width 51 height 21
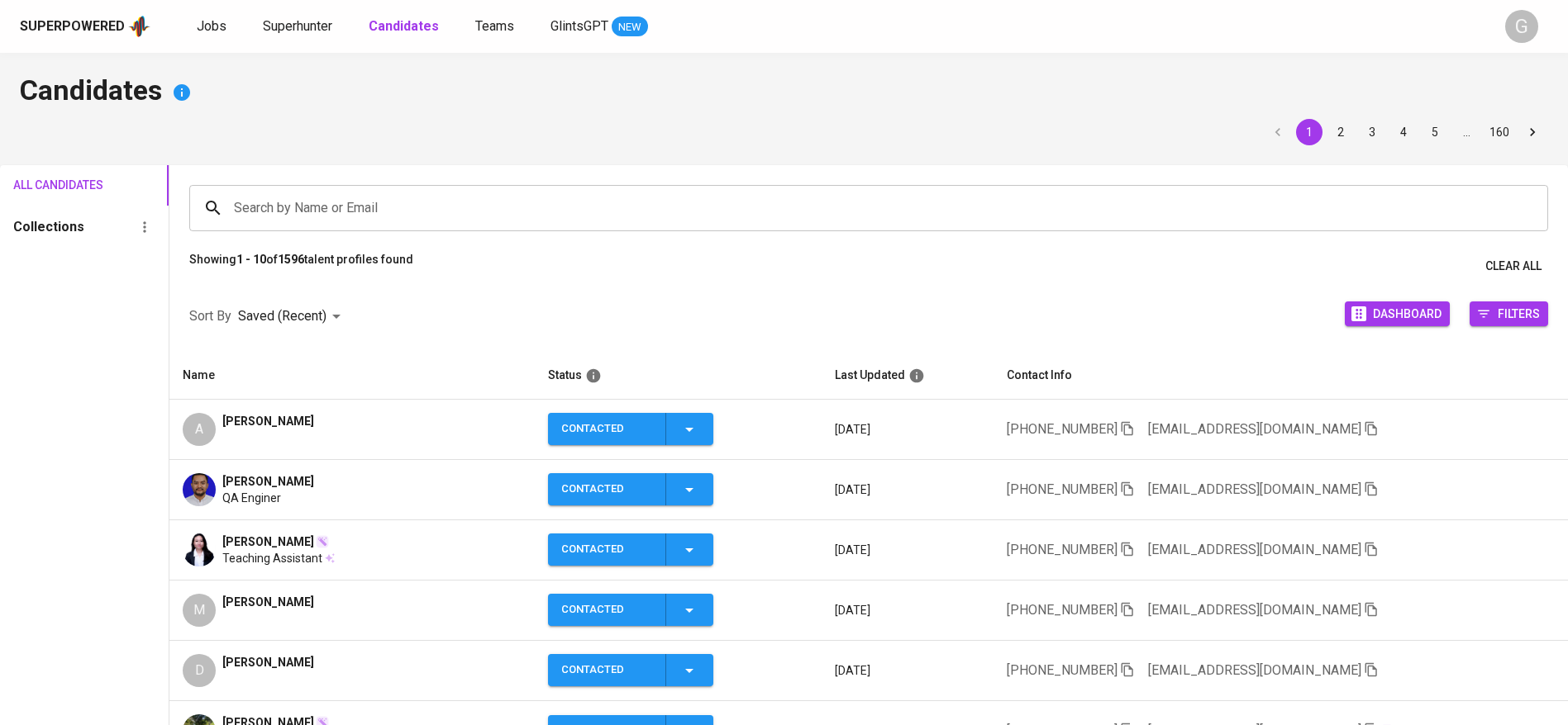
click at [440, 313] on div "Sort By Saved (Recent) DESC Dashboard Filters" at bounding box center [868, 317] width 1398 height 71
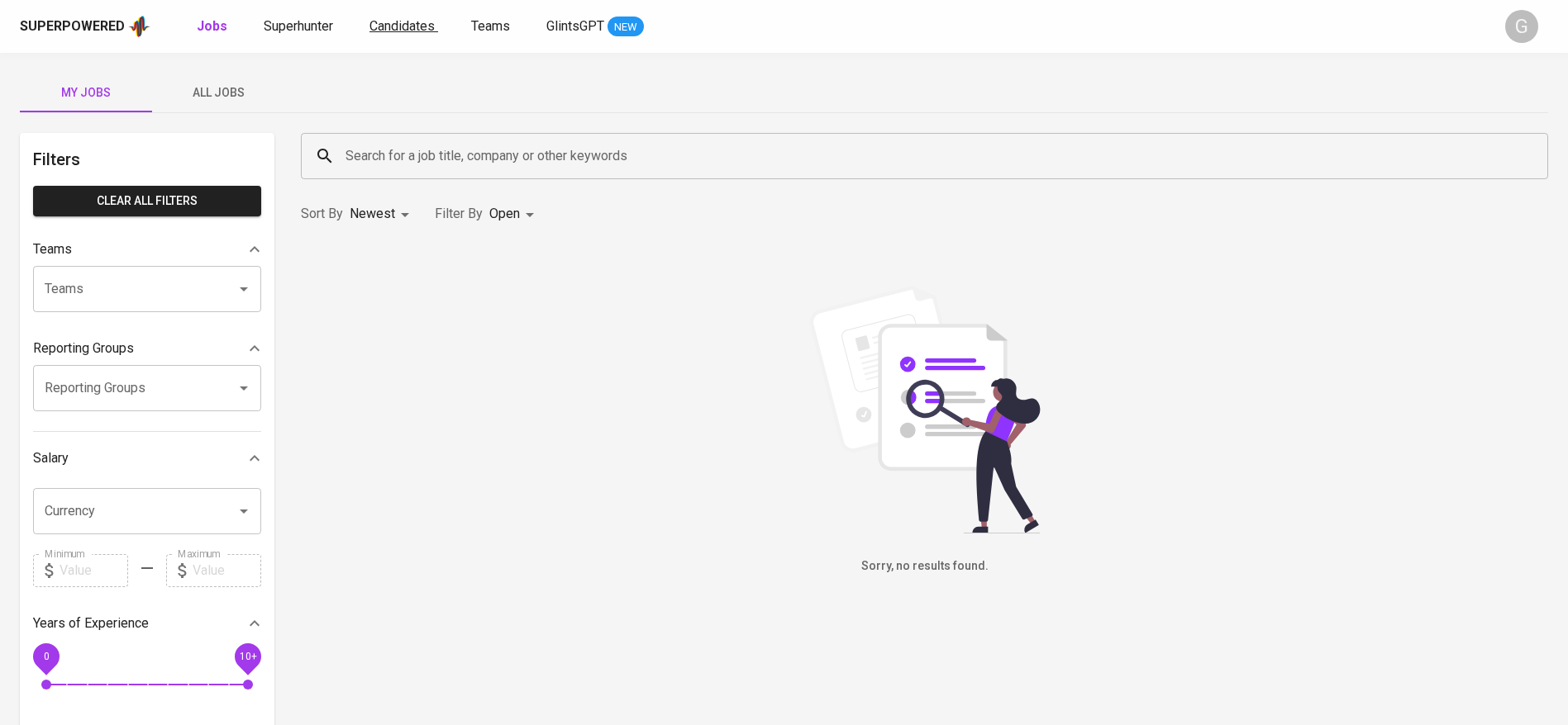
click at [398, 29] on span "Candidates" at bounding box center [402, 26] width 65 height 15
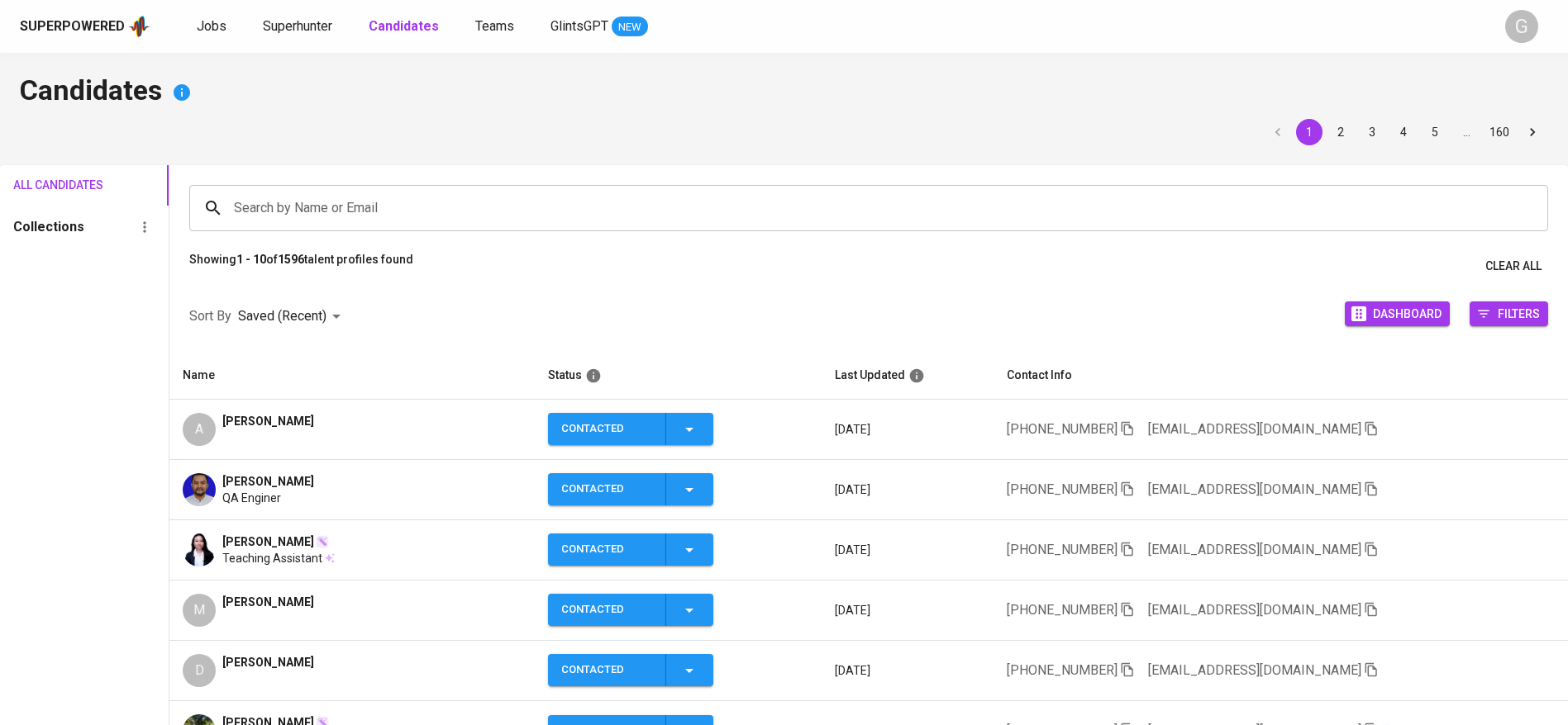
click at [297, 15] on div "Superpowered Jobs Superhunter Candidates Teams GlintsGPT NEW" at bounding box center [758, 27] width 1475 height 25
click at [310, 35] on link "Superhunter" at bounding box center [299, 27] width 73 height 21
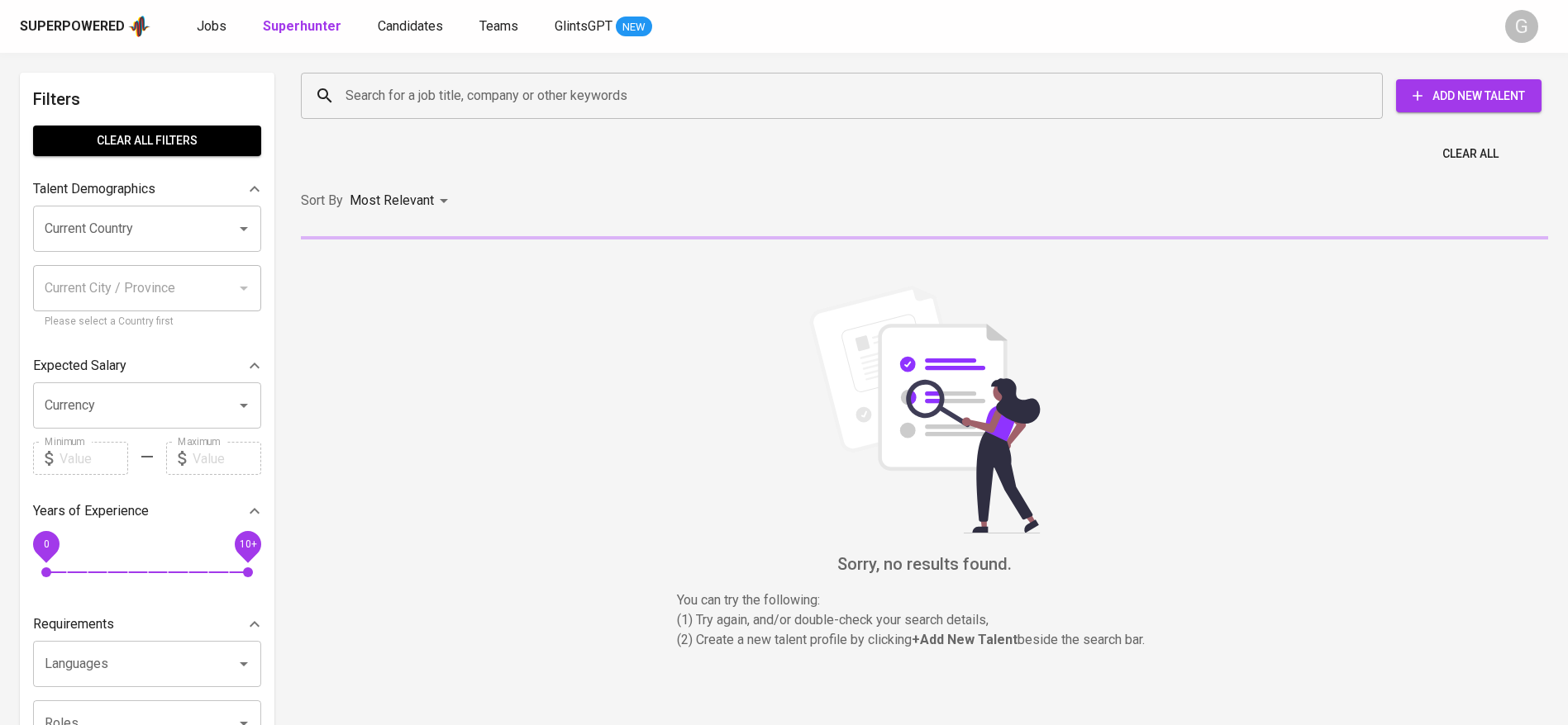
click at [384, 105] on input "Search for a job title, company or other keywords" at bounding box center [846, 96] width 1009 height 32
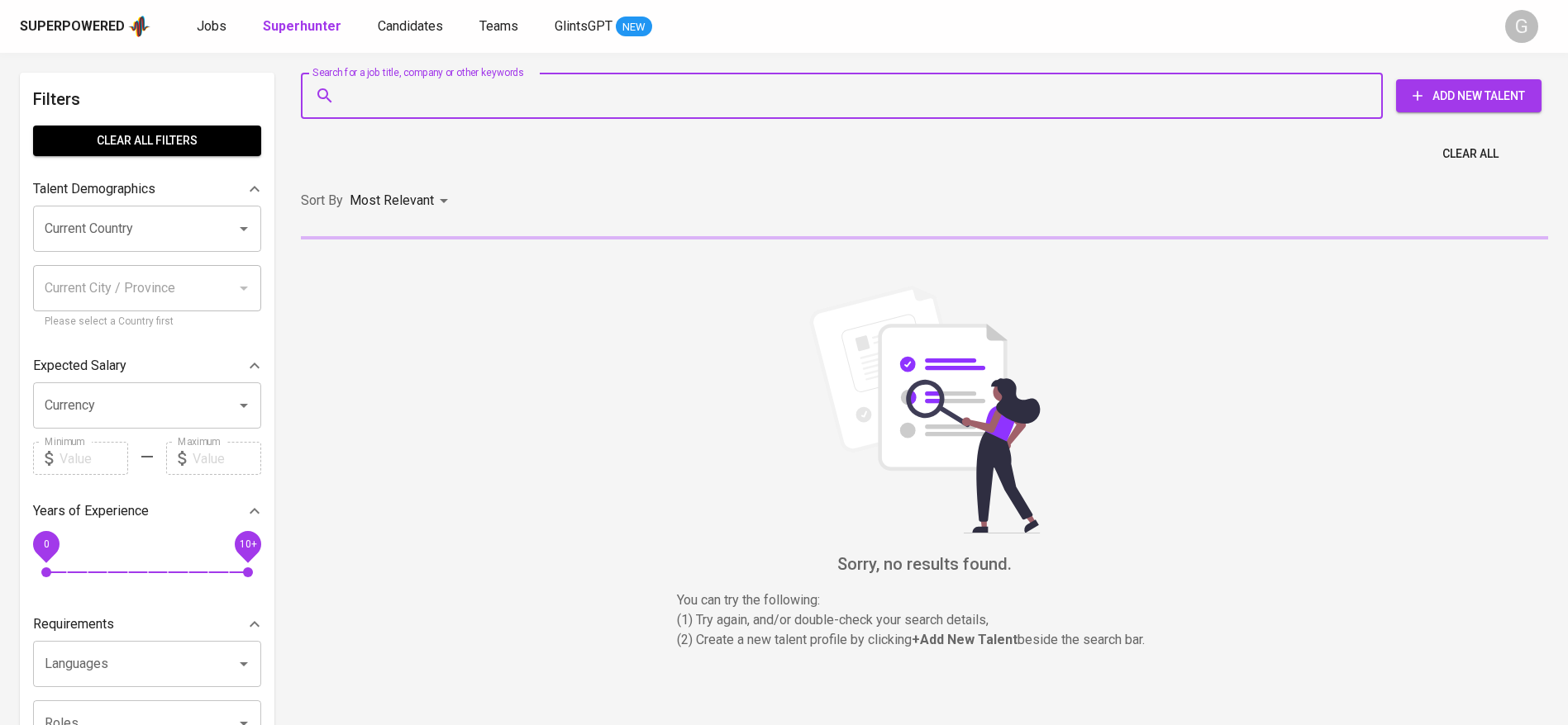
paste input "[EMAIL_ADDRESS][DOMAIN_NAME]"
type input "[EMAIL_ADDRESS][DOMAIN_NAME]"
